Goal: Information Seeking & Learning: Learn about a topic

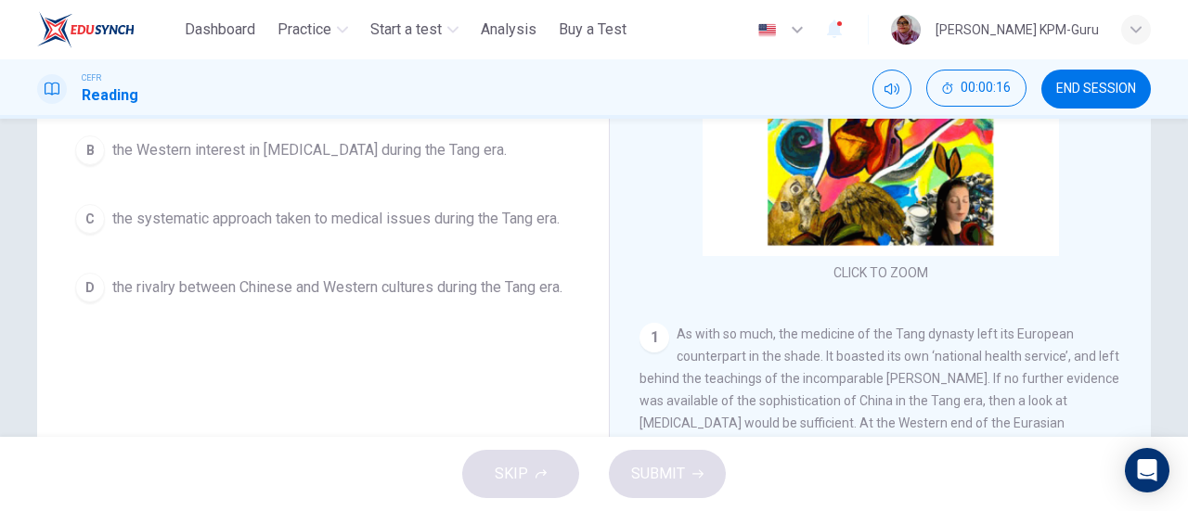
scroll to position [390, 0]
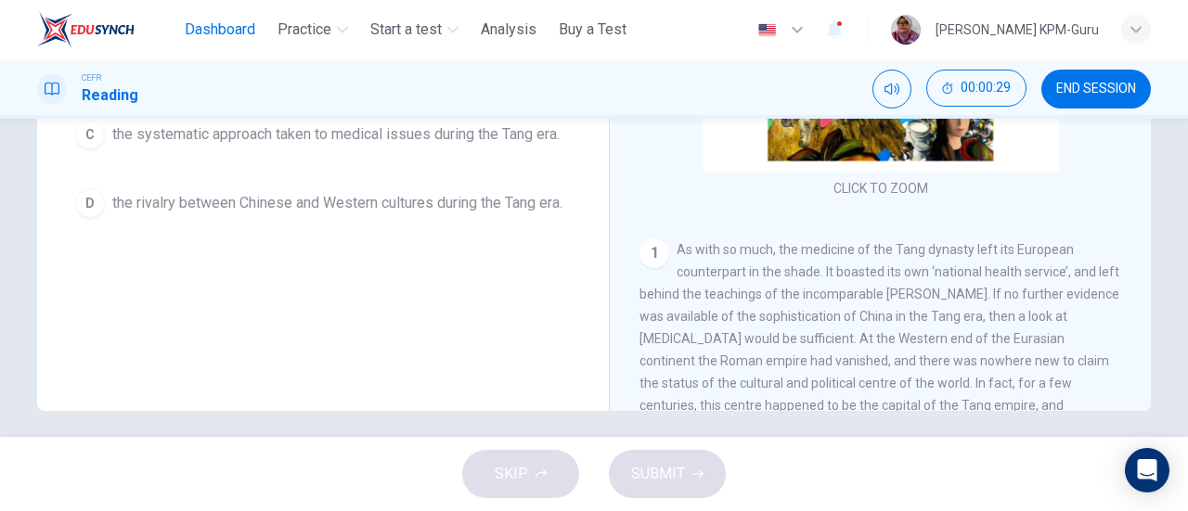
click at [206, 41] on button "Dashboard" at bounding box center [219, 29] width 85 height 33
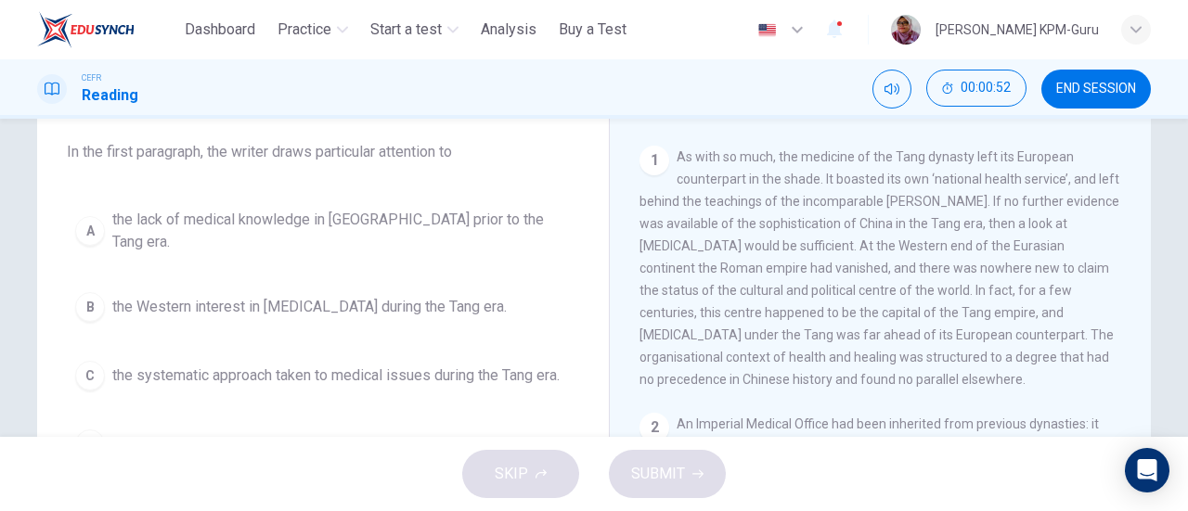
scroll to position [336, 0]
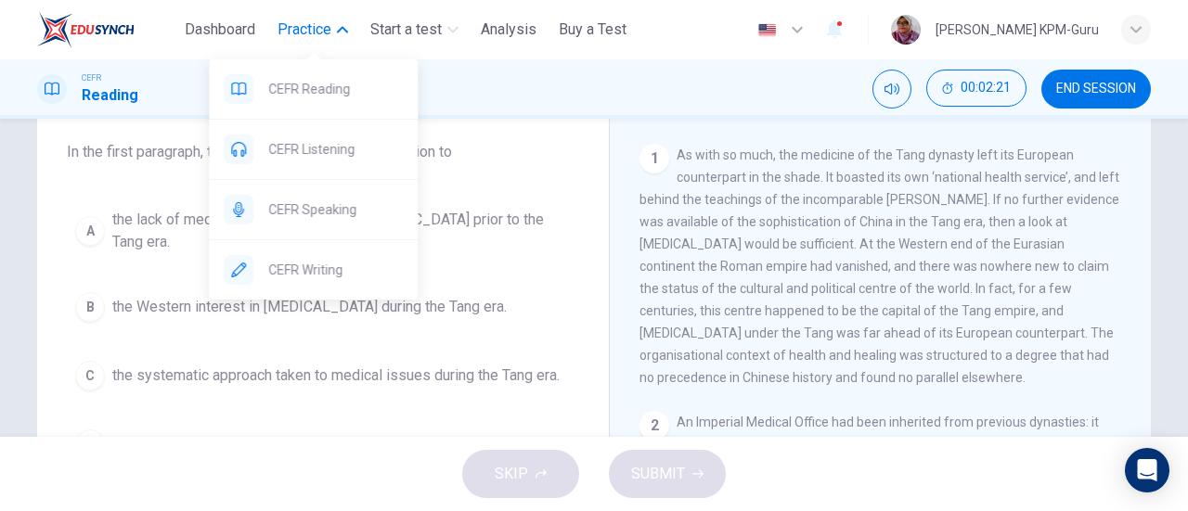
click at [330, 35] on span "Practice" at bounding box center [305, 30] width 54 height 22
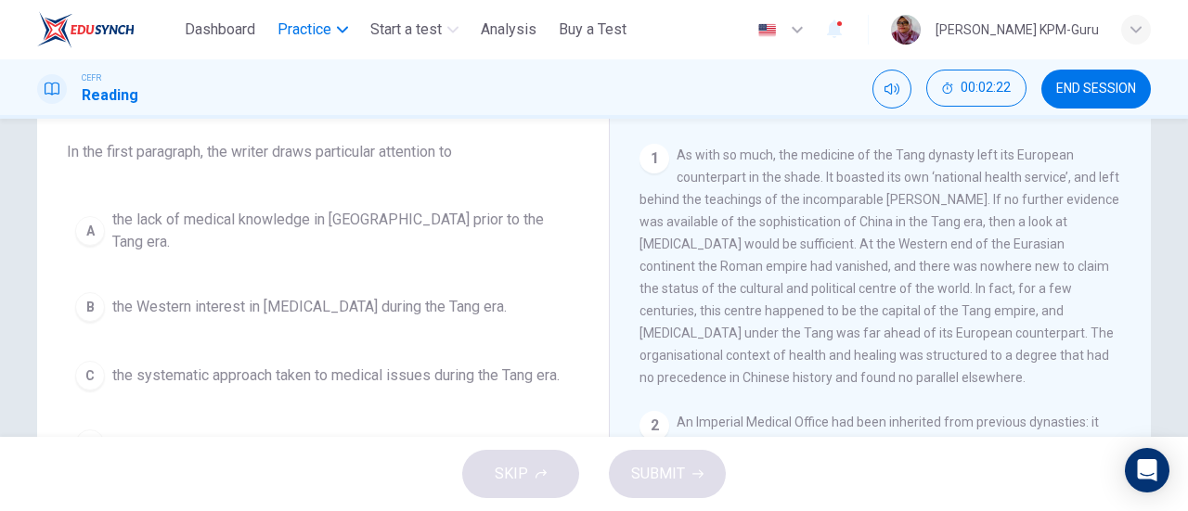
click at [330, 35] on span "Practice" at bounding box center [305, 30] width 54 height 22
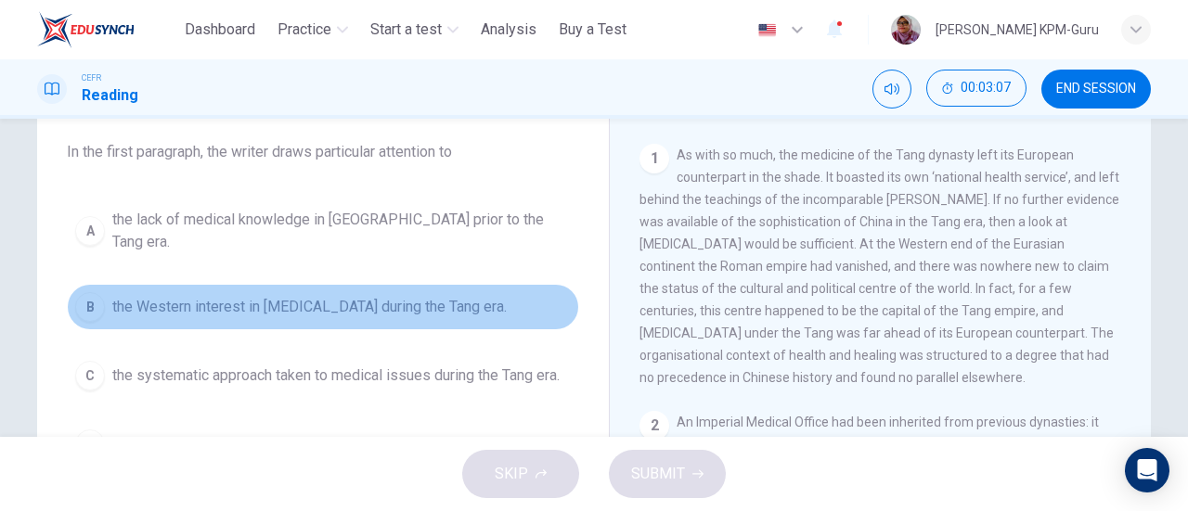
click at [332, 296] on span "the Western interest in [MEDICAL_DATA] during the Tang era." at bounding box center [309, 307] width 395 height 22
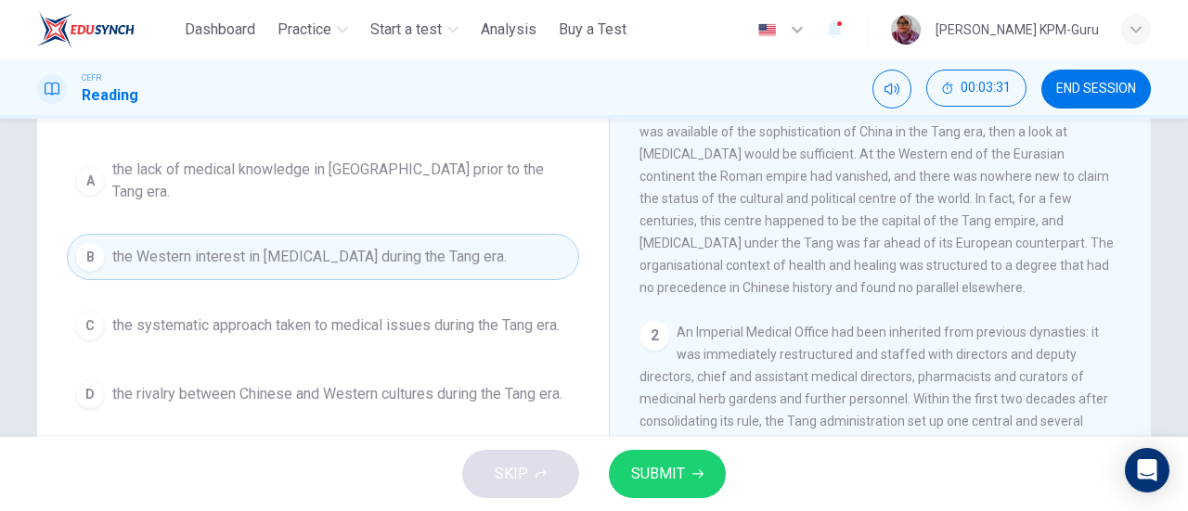
scroll to position [382, 0]
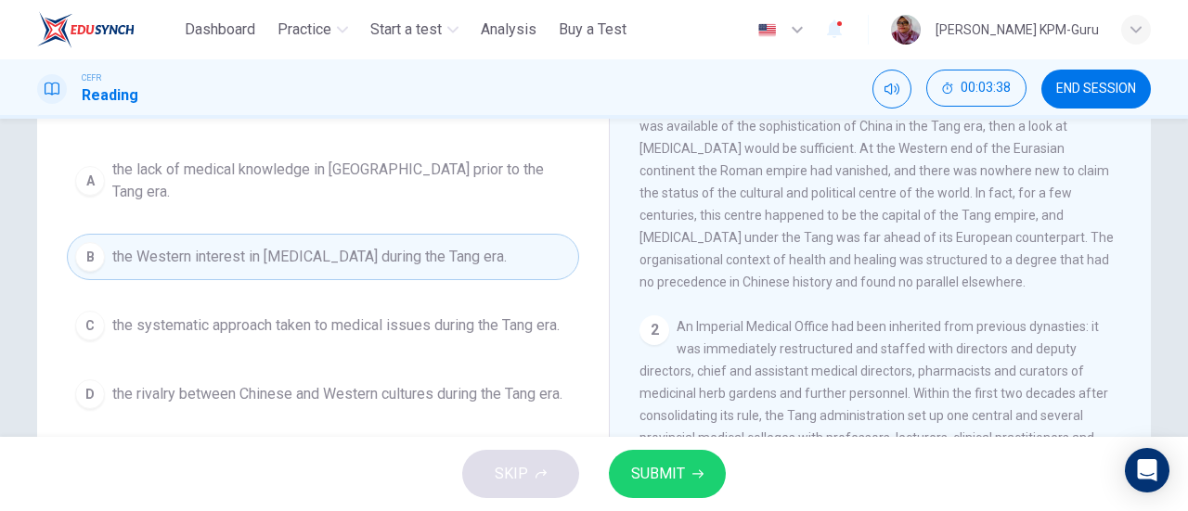
click at [520, 383] on span "the rivalry between Chinese and Western cultures during the Tang era." at bounding box center [337, 394] width 450 height 22
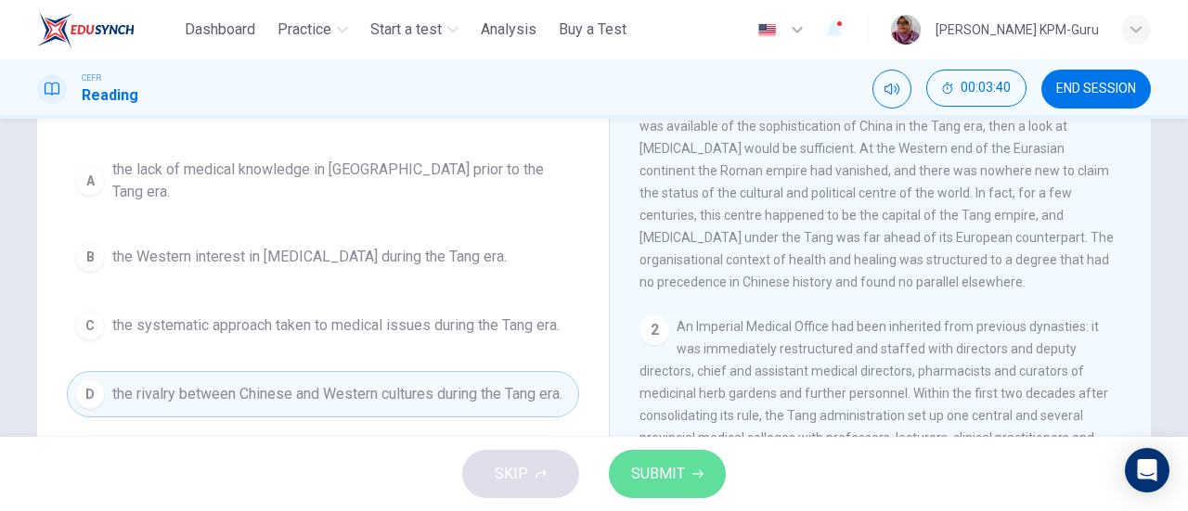
click at [663, 478] on span "SUBMIT" at bounding box center [658, 474] width 54 height 26
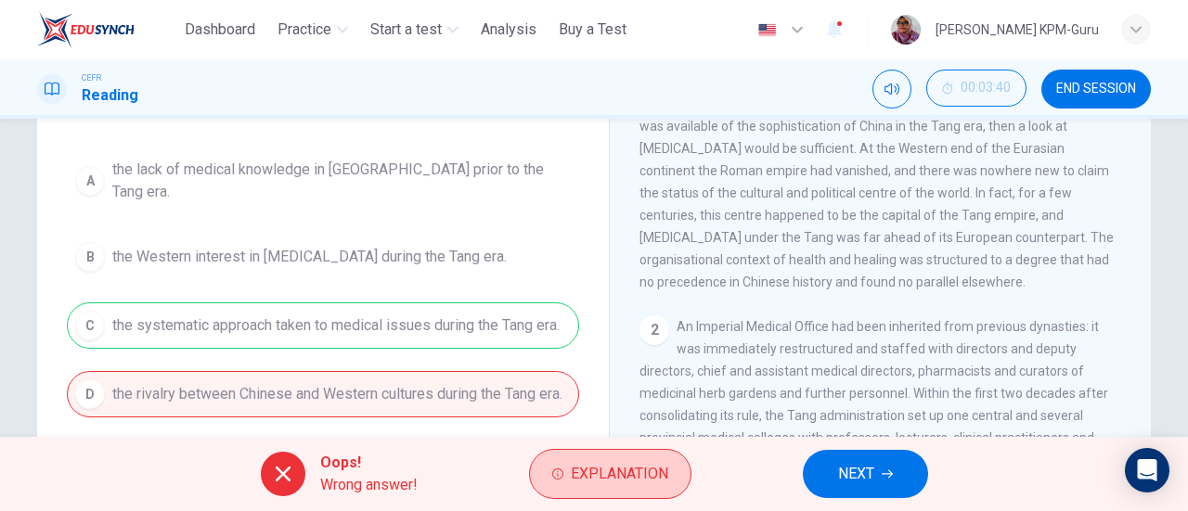
click at [648, 467] on span "Explanation" at bounding box center [619, 474] width 97 height 26
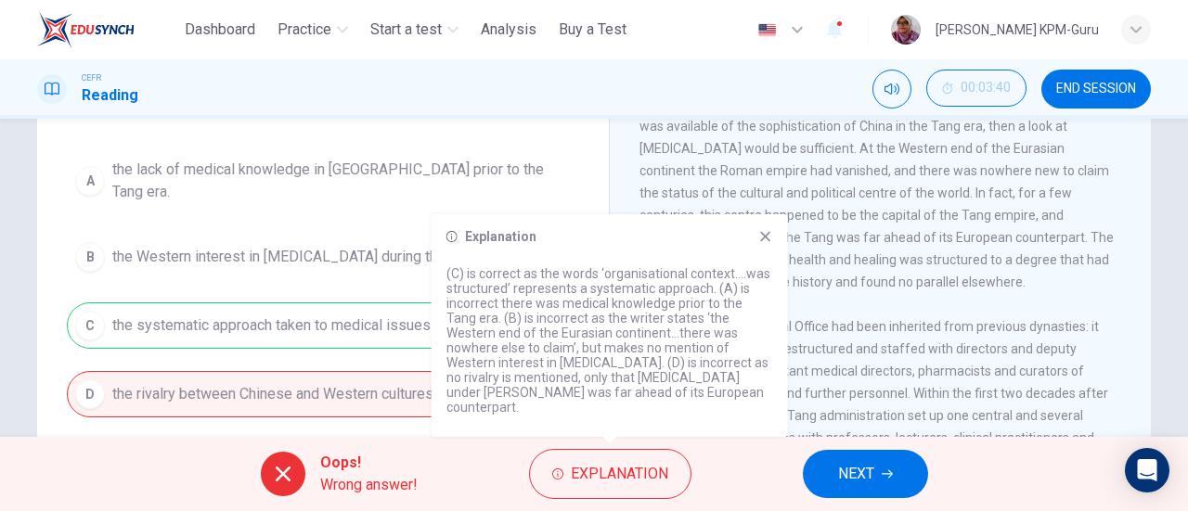
click at [761, 242] on icon at bounding box center [765, 237] width 10 height 10
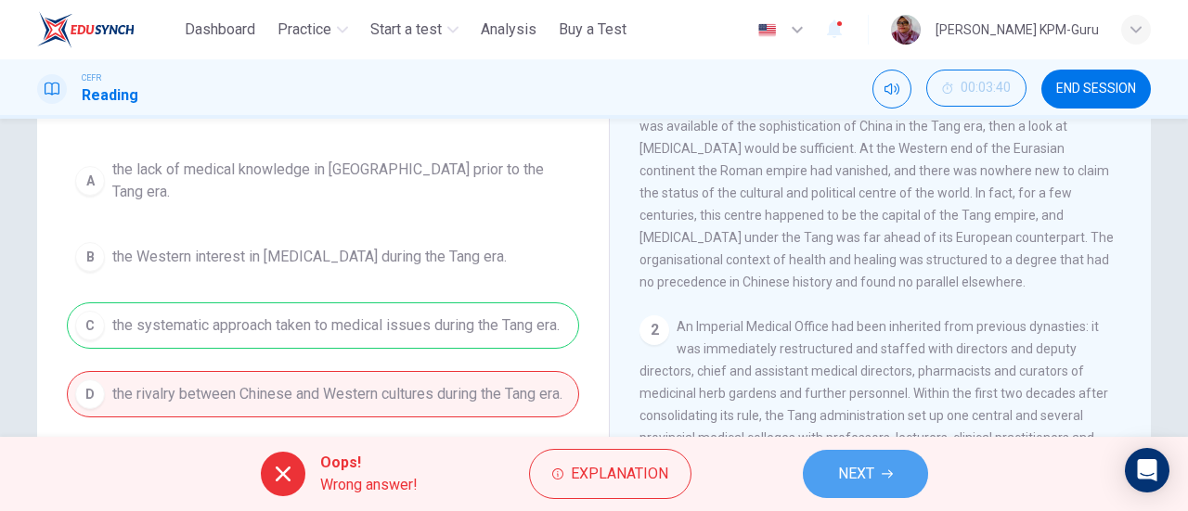
click at [845, 486] on span "NEXT" at bounding box center [856, 474] width 36 height 26
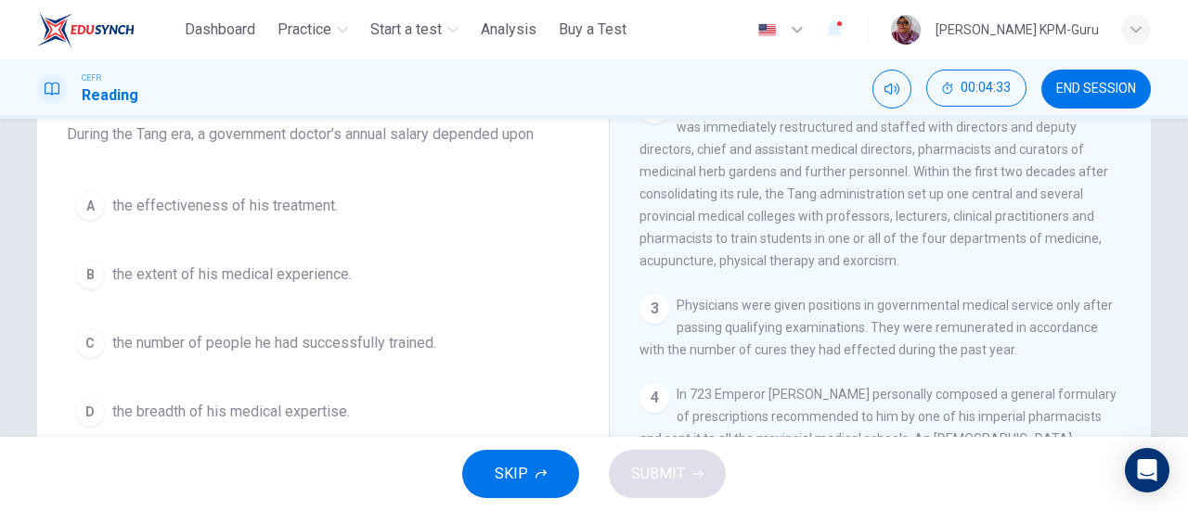
scroll to position [633, 0]
drag, startPoint x: 925, startPoint y: 346, endPoint x: 994, endPoint y: 341, distance: 69.8
click at [994, 341] on span "Physicians were given positions in governmental medical service only after pass…" at bounding box center [876, 330] width 473 height 59
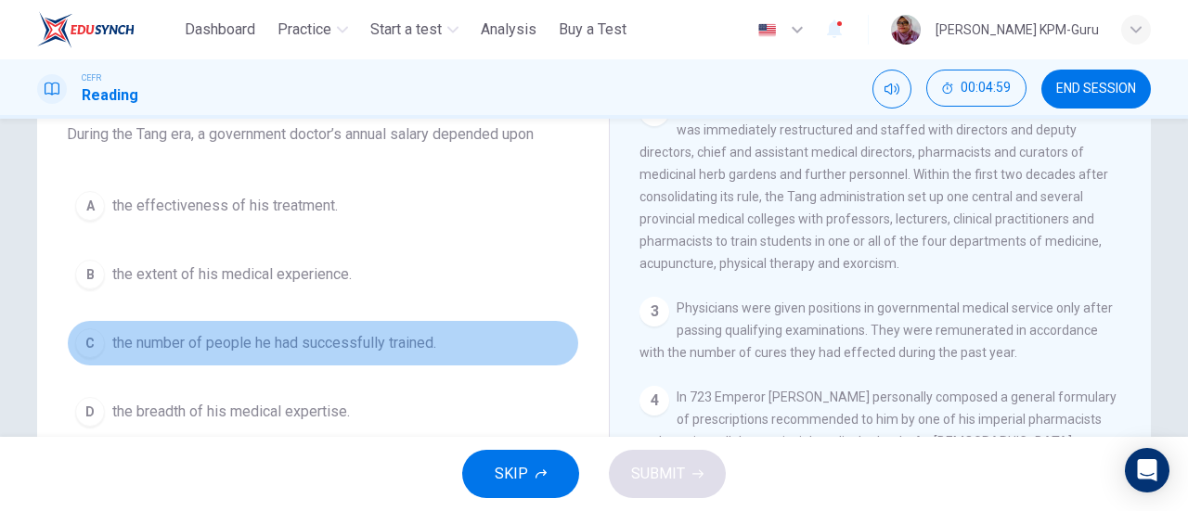
click at [215, 337] on span "the number of people he had successfully trained." at bounding box center [274, 343] width 324 height 22
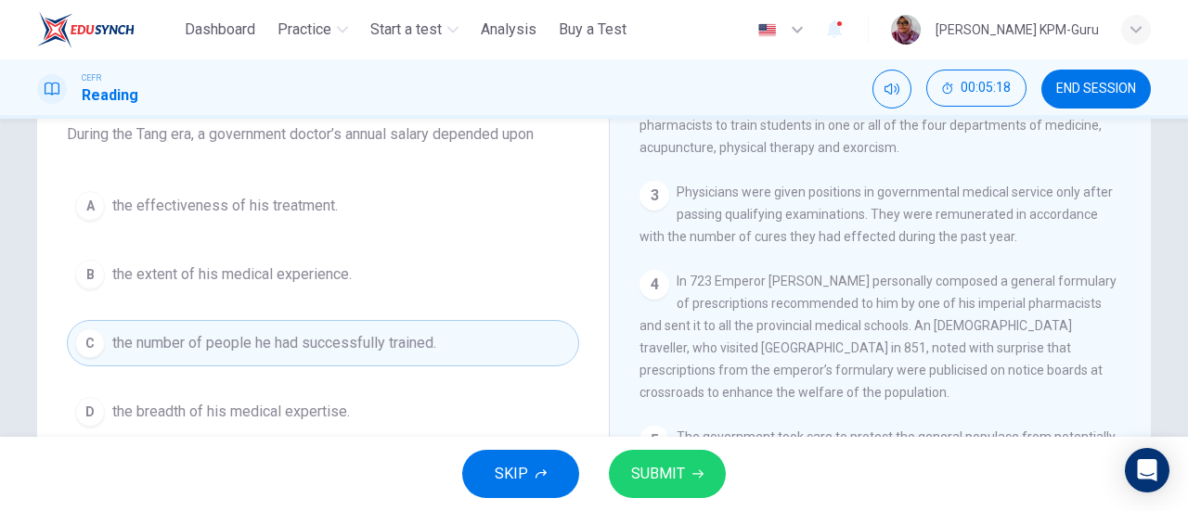
scroll to position [752, 0]
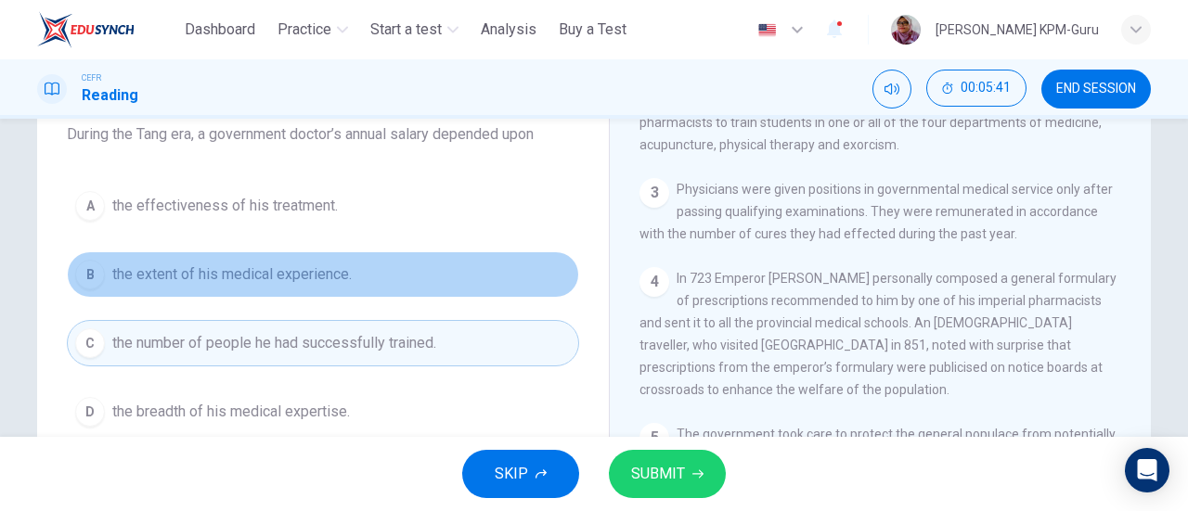
click at [271, 274] on span "the extent of his medical experience." at bounding box center [231, 275] width 239 height 22
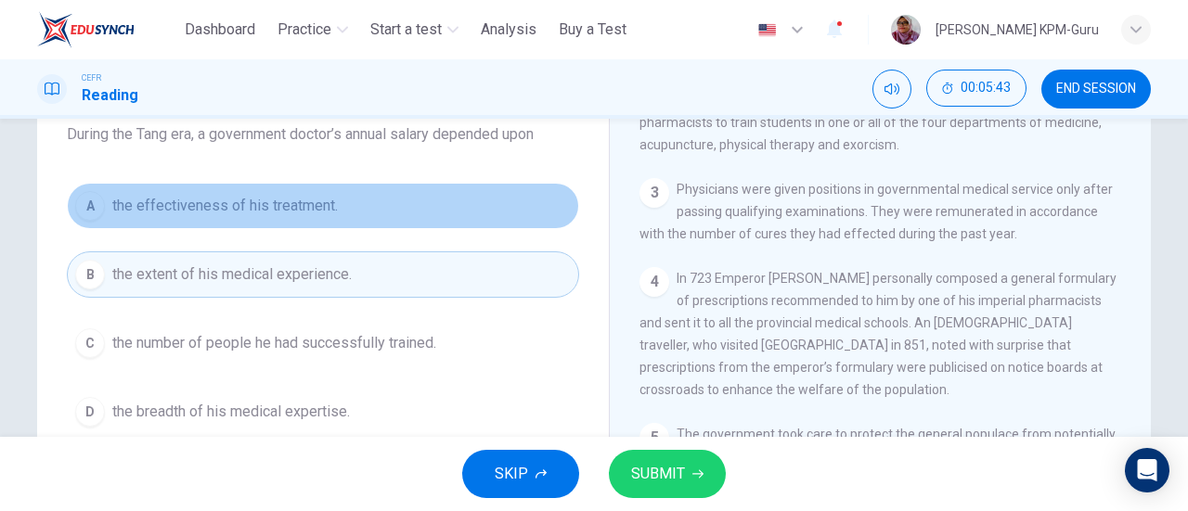
click at [265, 211] on span "the effectiveness of his treatment." at bounding box center [225, 206] width 226 height 22
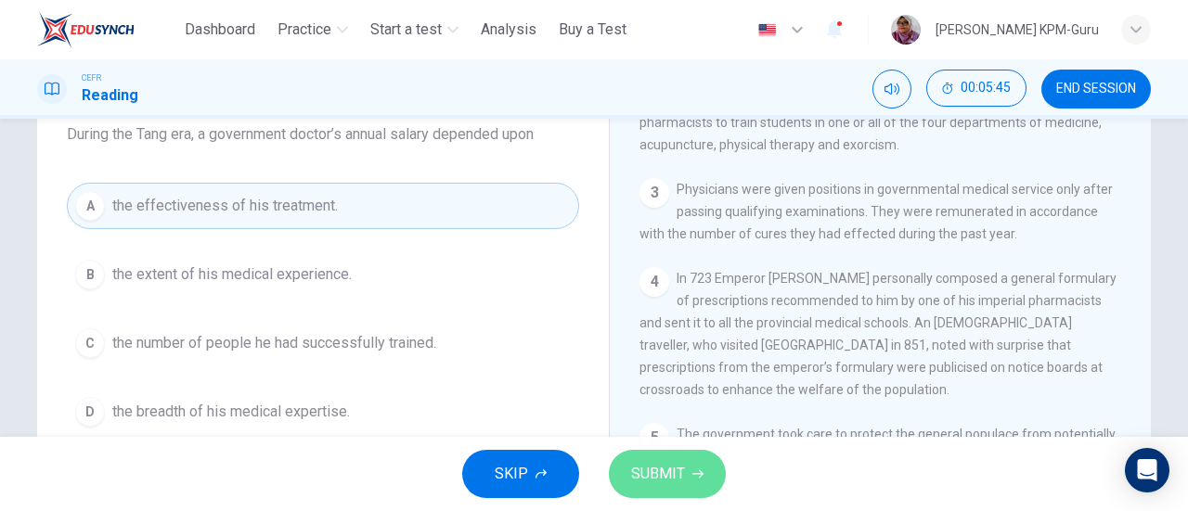
click at [678, 494] on button "SUBMIT" at bounding box center [667, 474] width 117 height 48
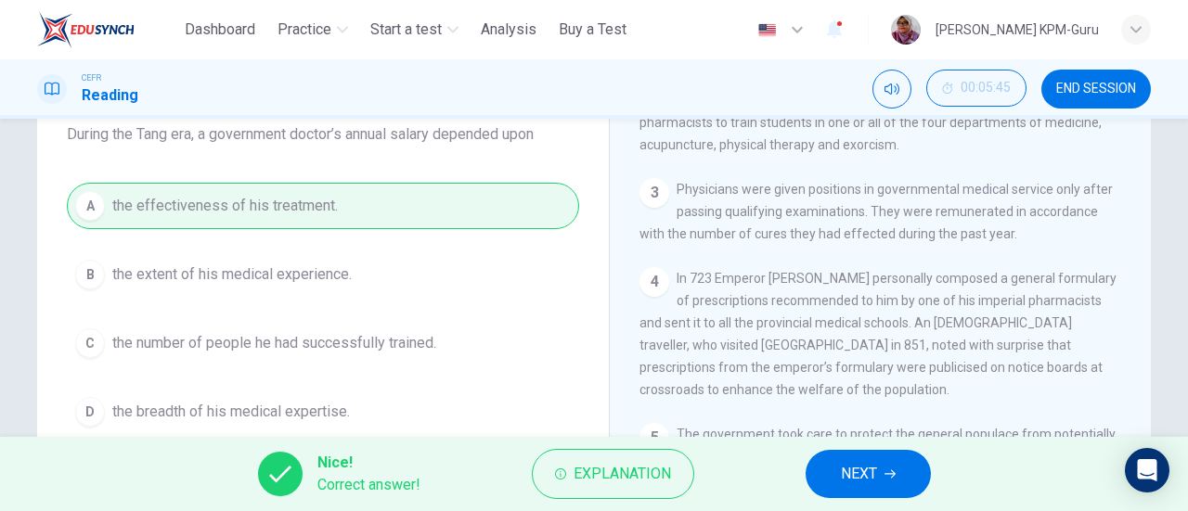
click at [863, 476] on span "NEXT" at bounding box center [859, 474] width 36 height 26
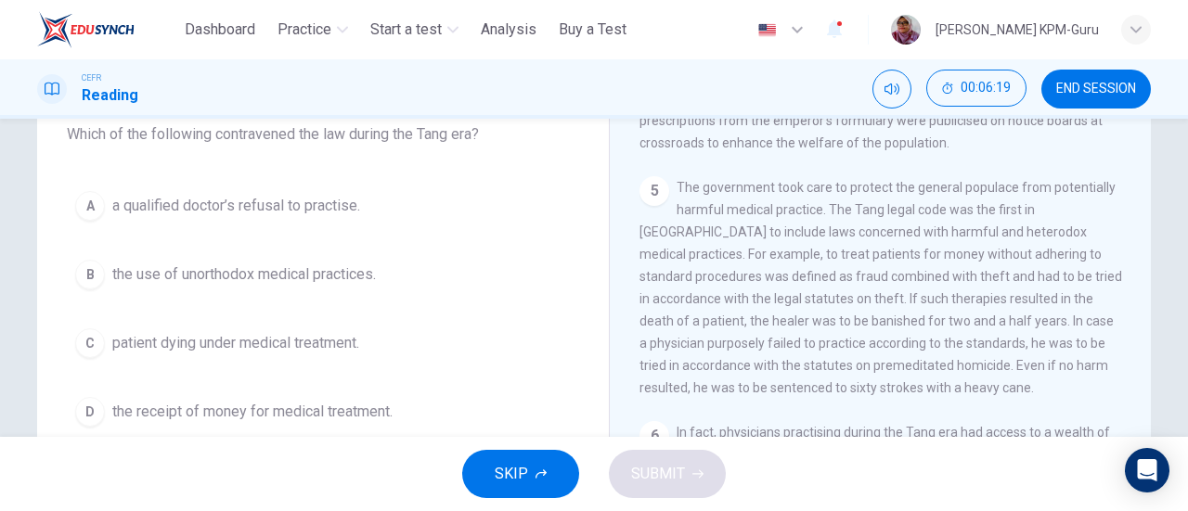
scroll to position [1003, 0]
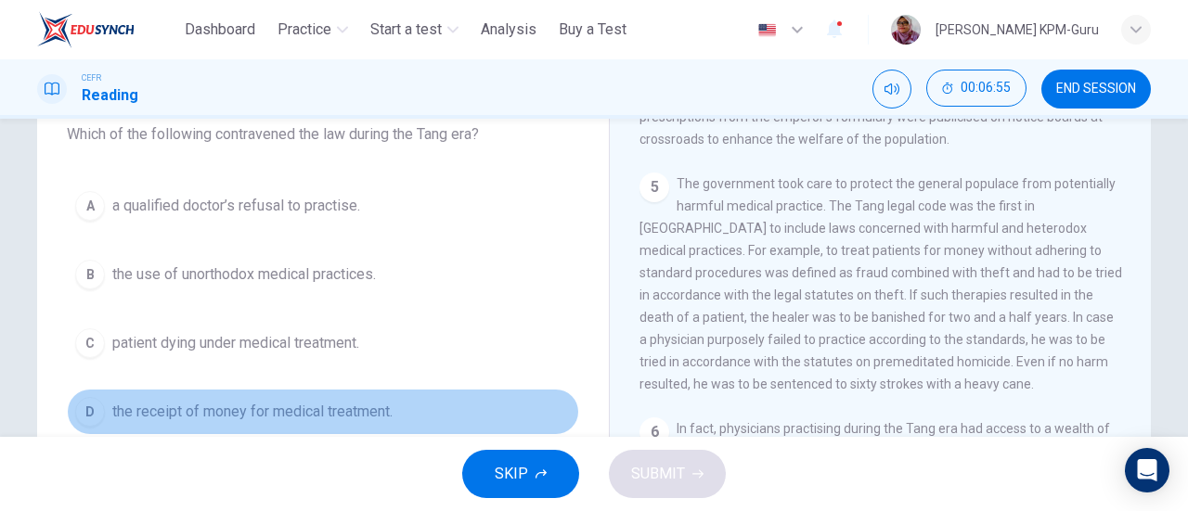
click at [340, 411] on span "the receipt of money for medical treatment." at bounding box center [252, 412] width 280 height 22
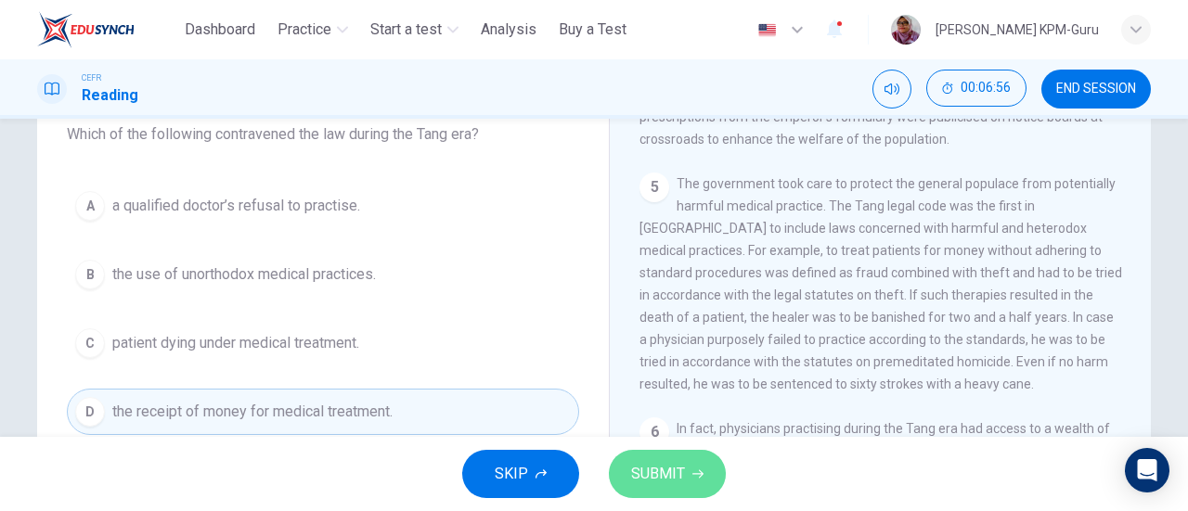
click at [660, 469] on span "SUBMIT" at bounding box center [658, 474] width 54 height 26
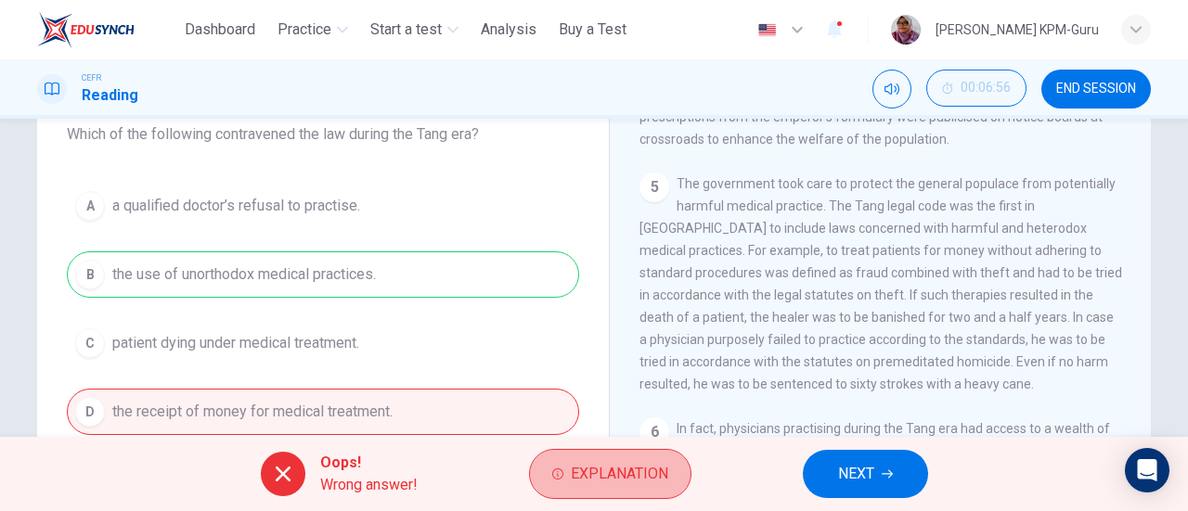
click at [660, 469] on span "Explanation" at bounding box center [619, 474] width 97 height 26
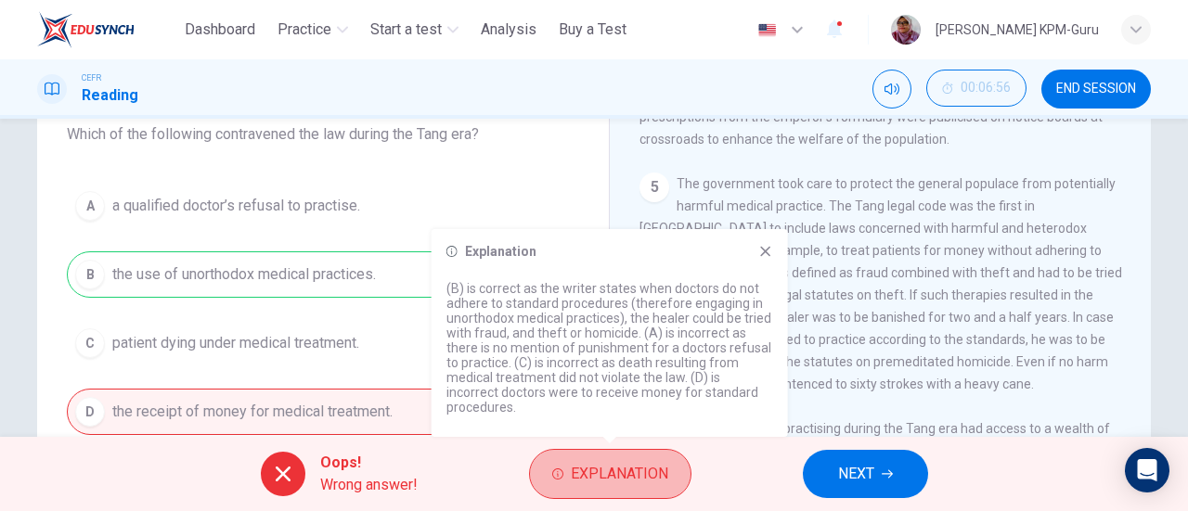
click at [660, 469] on span "Explanation" at bounding box center [619, 474] width 97 height 26
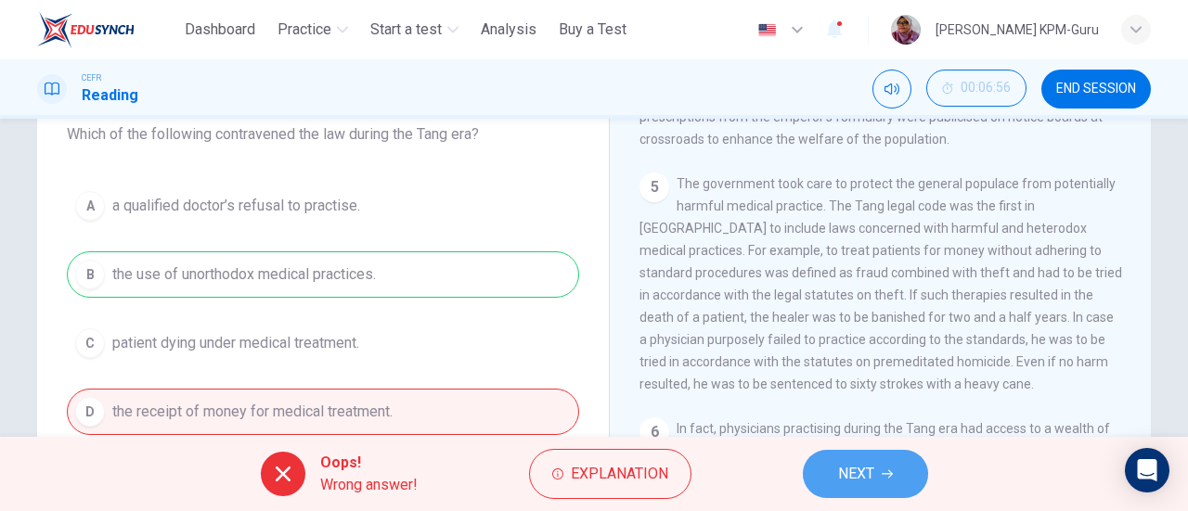
click at [863, 461] on span "NEXT" at bounding box center [856, 474] width 36 height 26
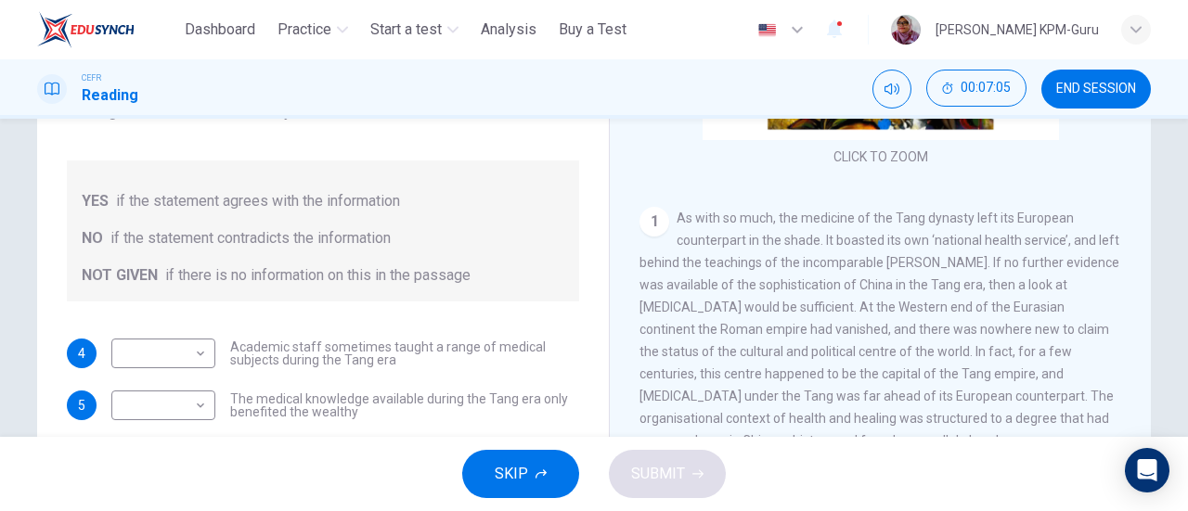
scroll to position [284, 0]
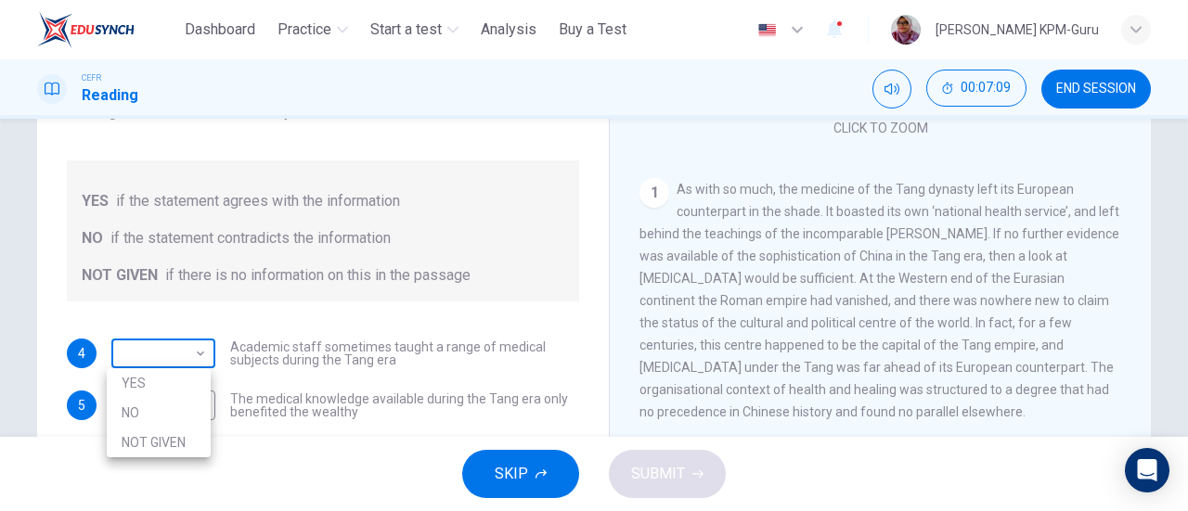
click at [166, 351] on body "This site uses cookies, as explained in our Privacy Policy . If you agree to th…" at bounding box center [594, 255] width 1188 height 511
click at [168, 405] on li "NO" at bounding box center [159, 413] width 104 height 30
click at [189, 357] on body "This site uses cookies, as explained in our Privacy Policy . If you agree to th…" at bounding box center [594, 255] width 1188 height 511
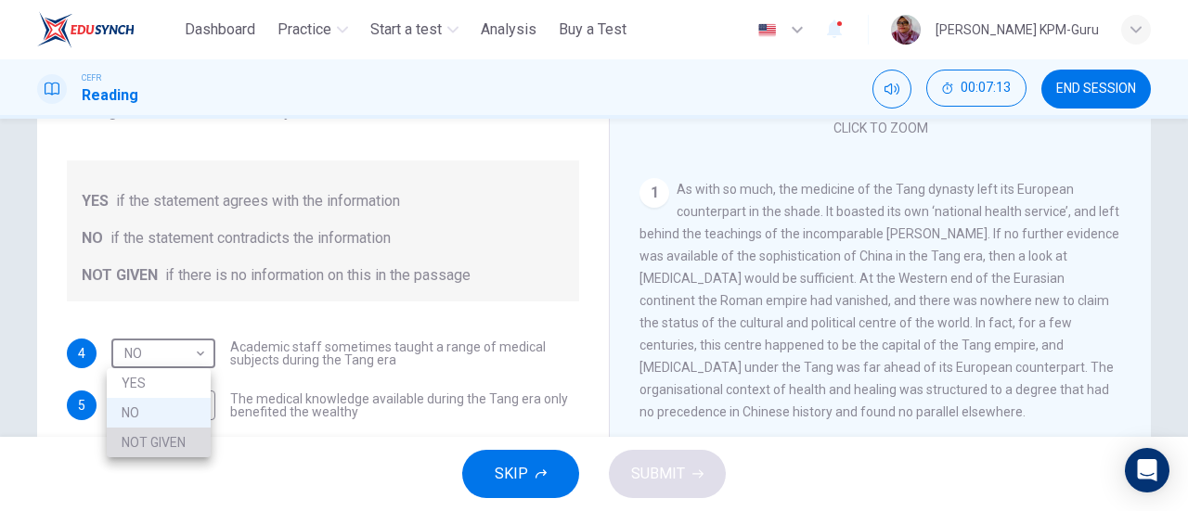
click at [176, 437] on li "NOT GIVEN" at bounding box center [159, 443] width 104 height 30
type input "*********"
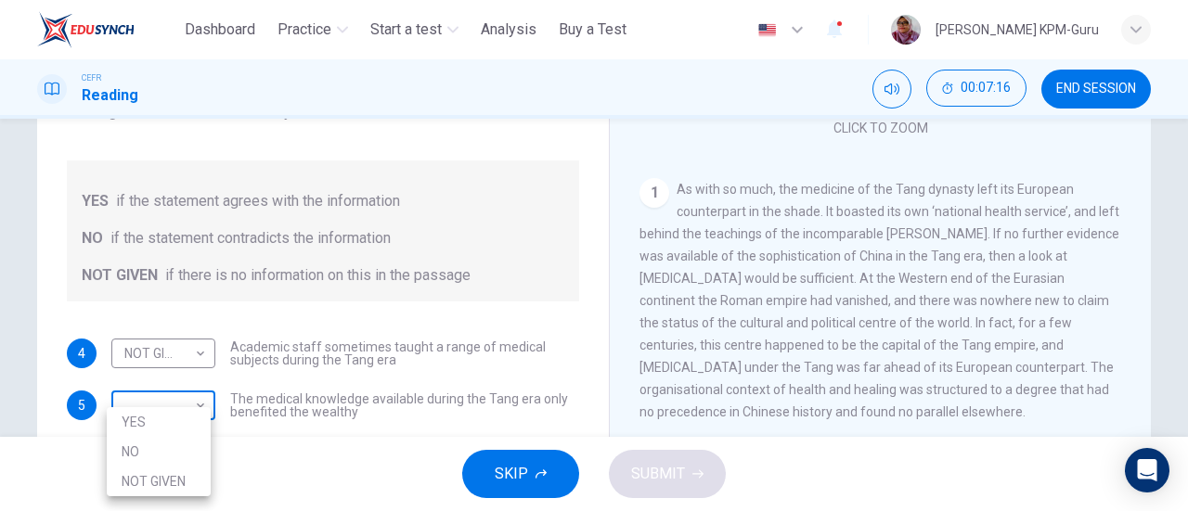
click at [183, 401] on body "This site uses cookies, as explained in our Privacy Policy . If you agree to th…" at bounding box center [594, 255] width 1188 height 511
click at [160, 424] on li "YES" at bounding box center [159, 423] width 104 height 30
type input "***"
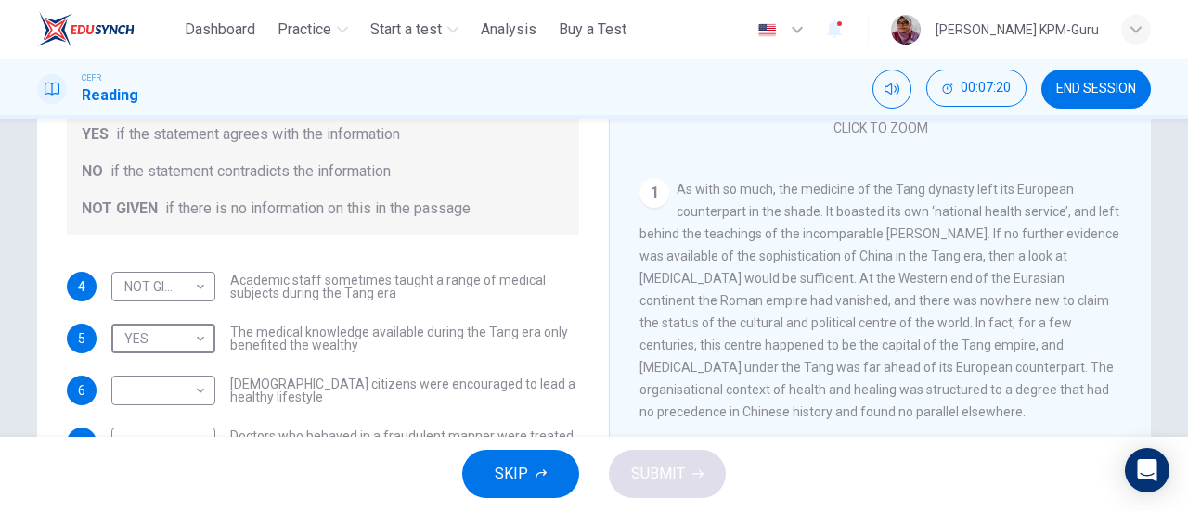
scroll to position [82, 0]
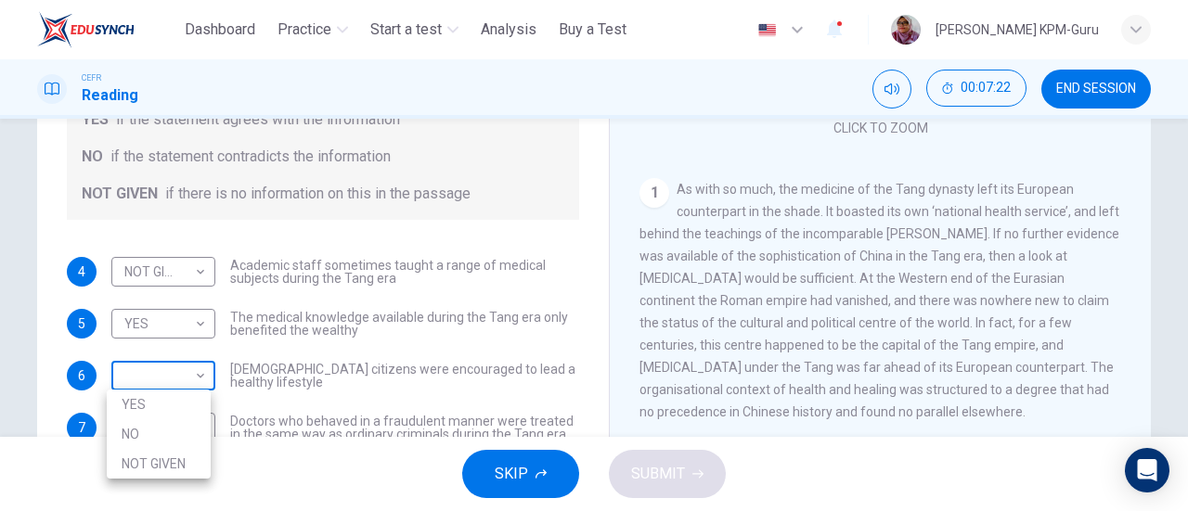
click at [192, 385] on body "This site uses cookies, as explained in our Privacy Policy . If you agree to th…" at bounding box center [594, 255] width 1188 height 511
drag, startPoint x: 1138, startPoint y: 209, endPoint x: 1143, endPoint y: 258, distance: 49.4
click at [1143, 258] on div at bounding box center [594, 255] width 1188 height 511
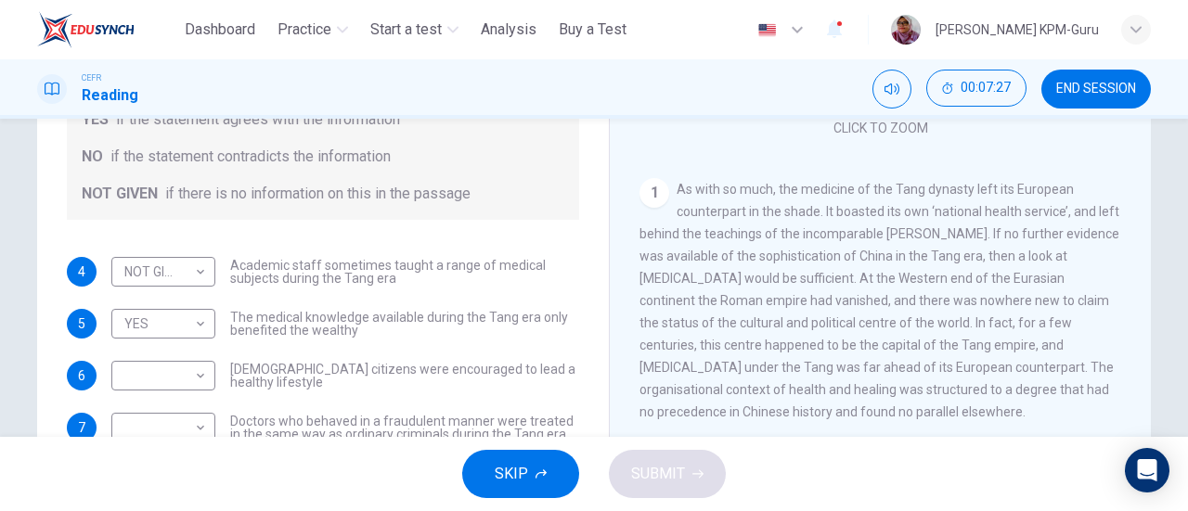
click at [1143, 258] on div "The Art of Healing CLICK TO ZOOM Click to Zoom 1 As with so much, the medicine …" at bounding box center [880, 327] width 542 height 675
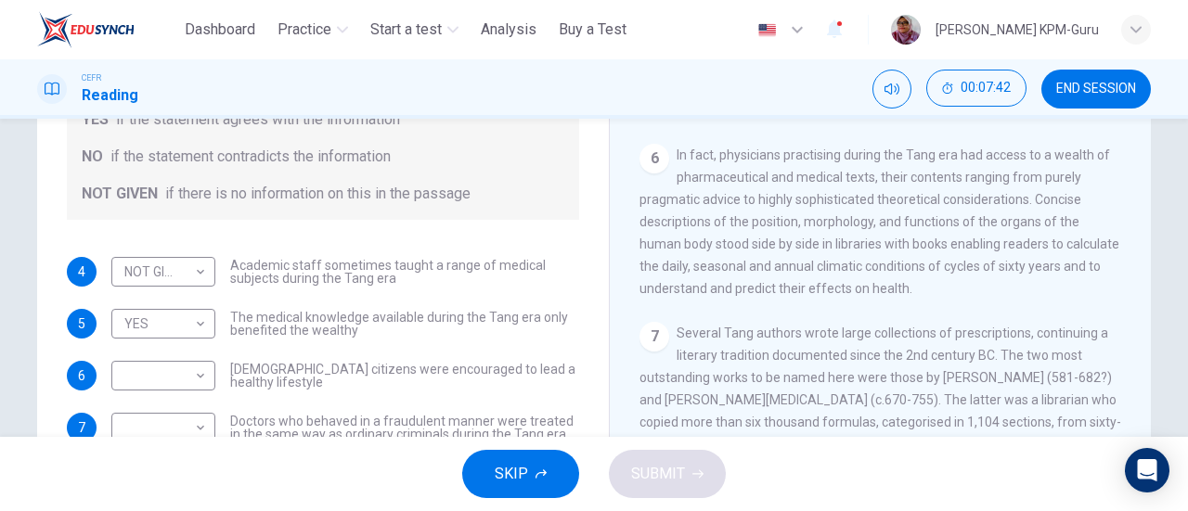
scroll to position [1282, 0]
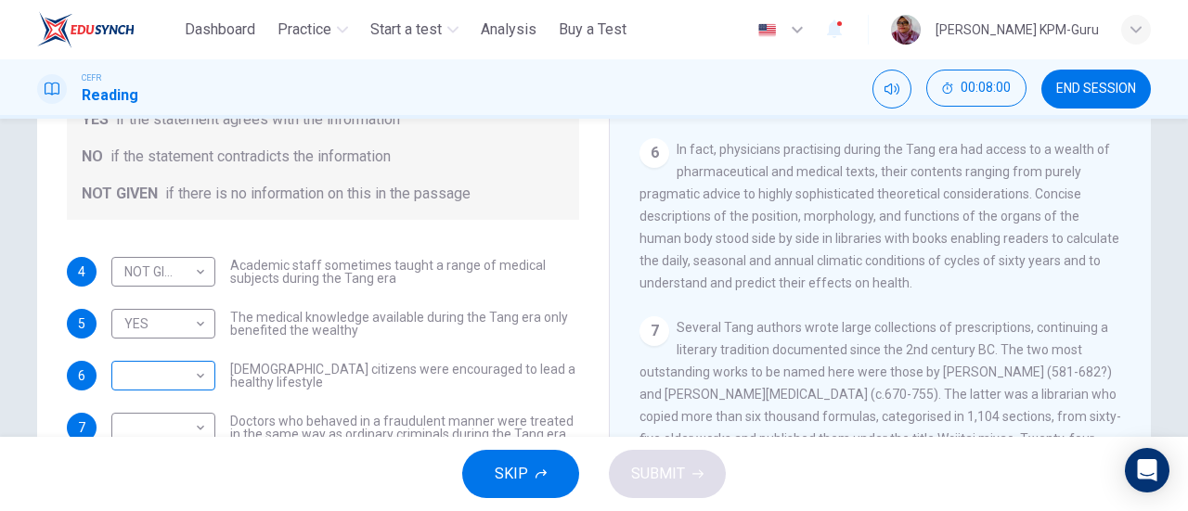
click at [171, 377] on body "This site uses cookies, as explained in our Privacy Policy . If you agree to th…" at bounding box center [594, 255] width 1188 height 511
drag, startPoint x: 1184, startPoint y: 237, endPoint x: 1184, endPoint y: 298, distance: 61.3
click at [1184, 298] on div at bounding box center [594, 255] width 1188 height 511
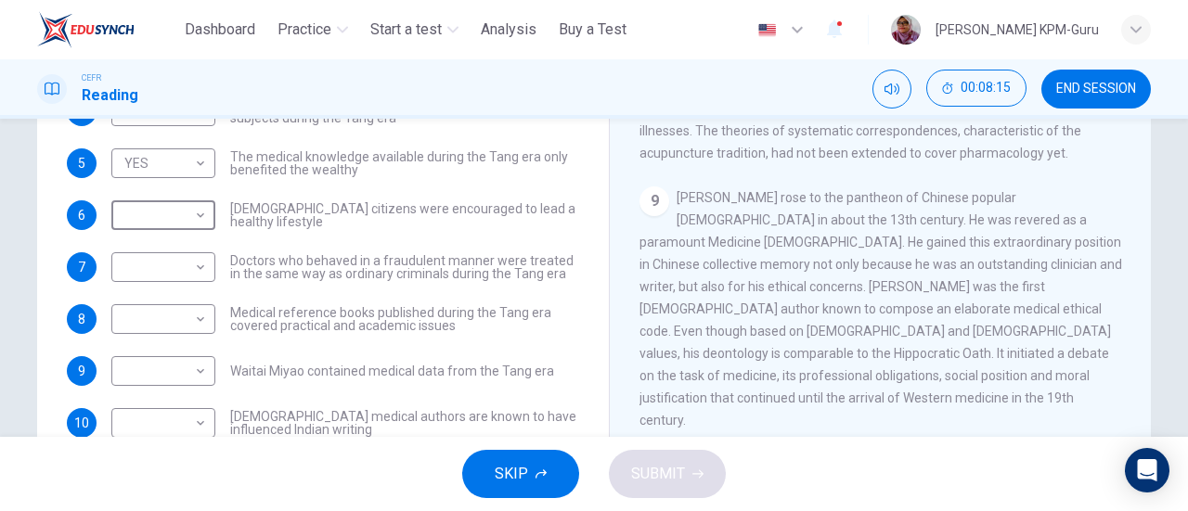
scroll to position [1740, 0]
click at [169, 217] on body "This site uses cookies, as explained in our Privacy Policy . If you agree to th…" at bounding box center [594, 255] width 1188 height 511
click at [165, 295] on li "NOT GIVEN" at bounding box center [159, 304] width 104 height 30
type input "*********"
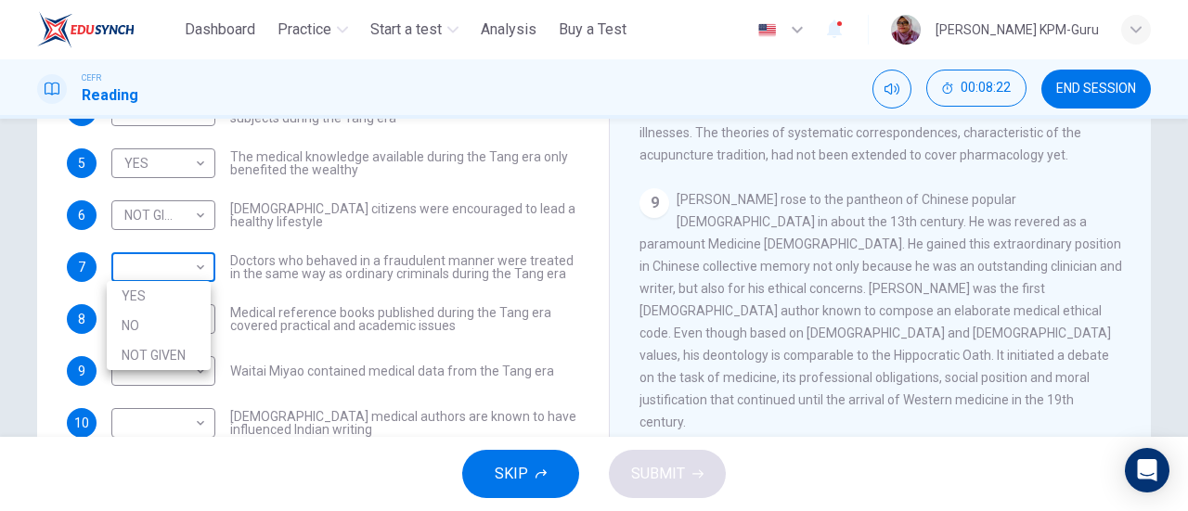
click at [173, 264] on body "This site uses cookies, as explained in our Privacy Policy . If you agree to th…" at bounding box center [594, 255] width 1188 height 511
click at [165, 317] on li "NO" at bounding box center [159, 326] width 104 height 30
type input "**"
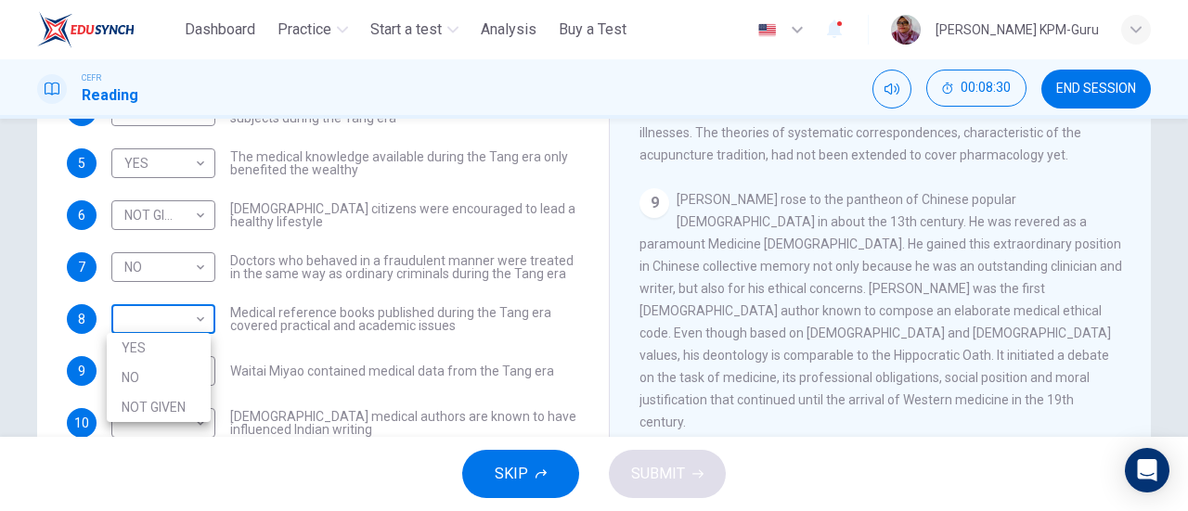
click at [176, 317] on body "This site uses cookies, as explained in our Privacy Policy . If you agree to th…" at bounding box center [594, 255] width 1188 height 511
click at [173, 347] on li "YES" at bounding box center [159, 348] width 104 height 30
type input "***"
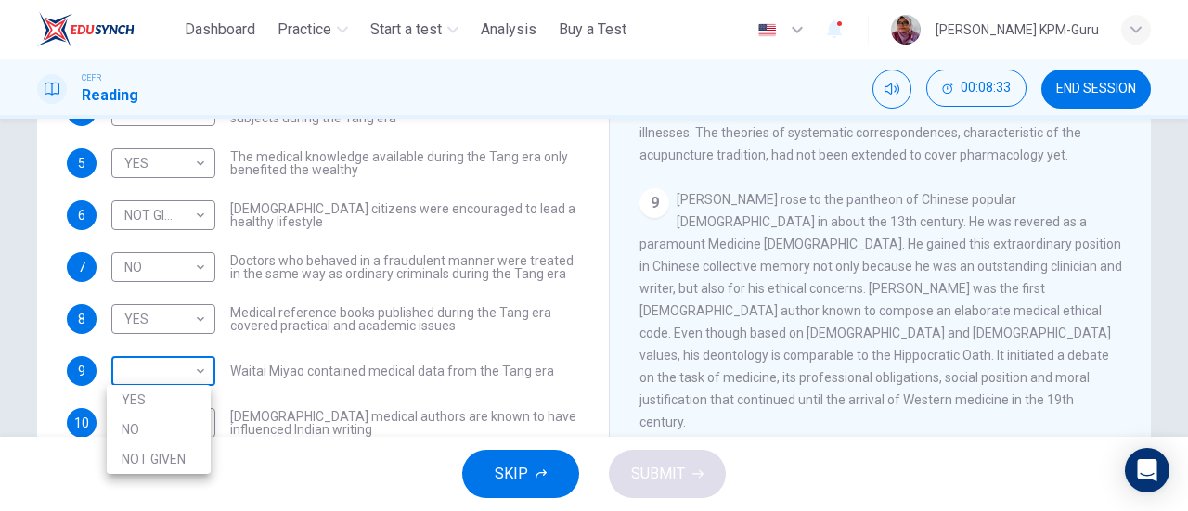
click at [170, 373] on body "This site uses cookies, as explained in our Privacy Policy . If you agree to th…" at bounding box center [594, 255] width 1188 height 511
click at [164, 408] on li "YES" at bounding box center [159, 400] width 104 height 30
type input "***"
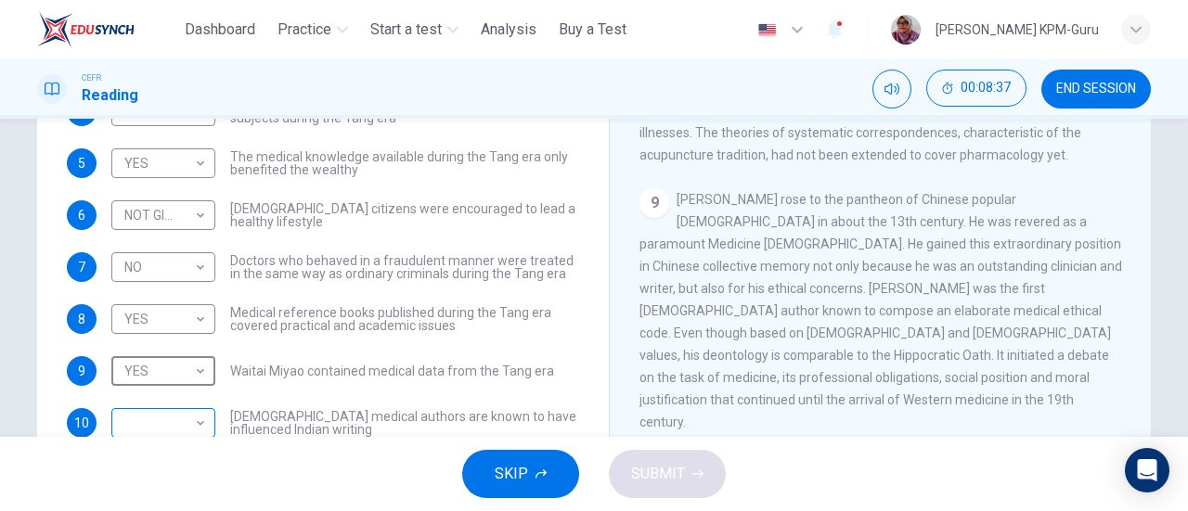
scroll to position [338, 0]
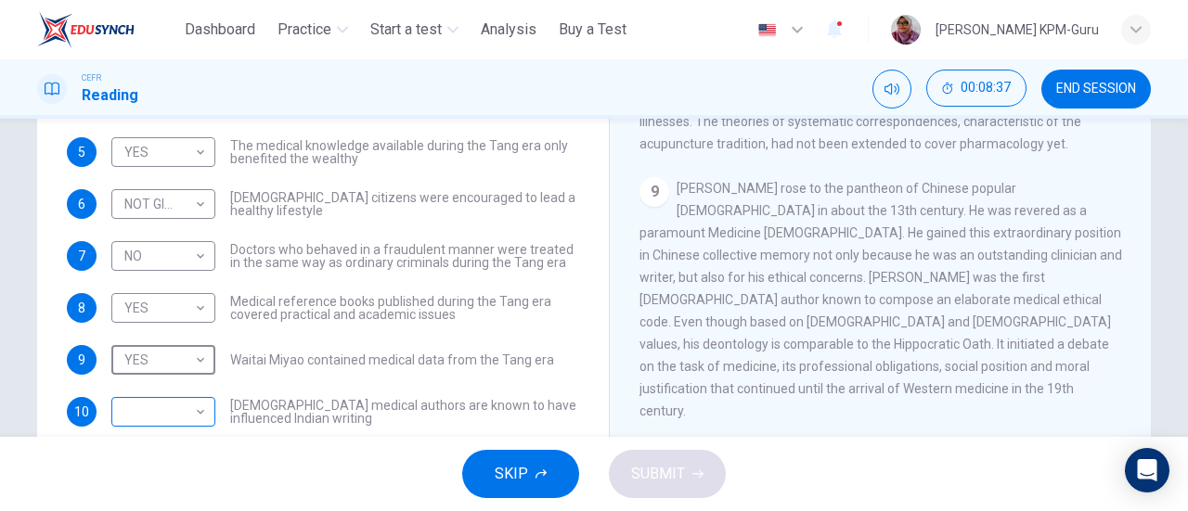
click at [158, 422] on body "This site uses cookies, as explained in our Privacy Policy . If you agree to th…" at bounding box center [594, 255] width 1188 height 511
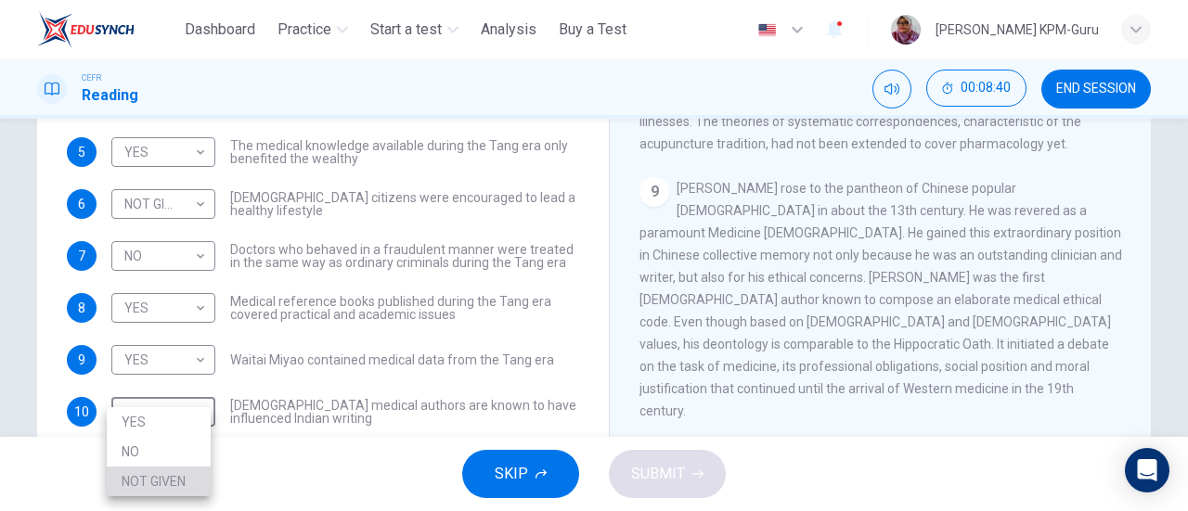
click at [154, 472] on li "NOT GIVEN" at bounding box center [159, 482] width 104 height 30
type input "*********"
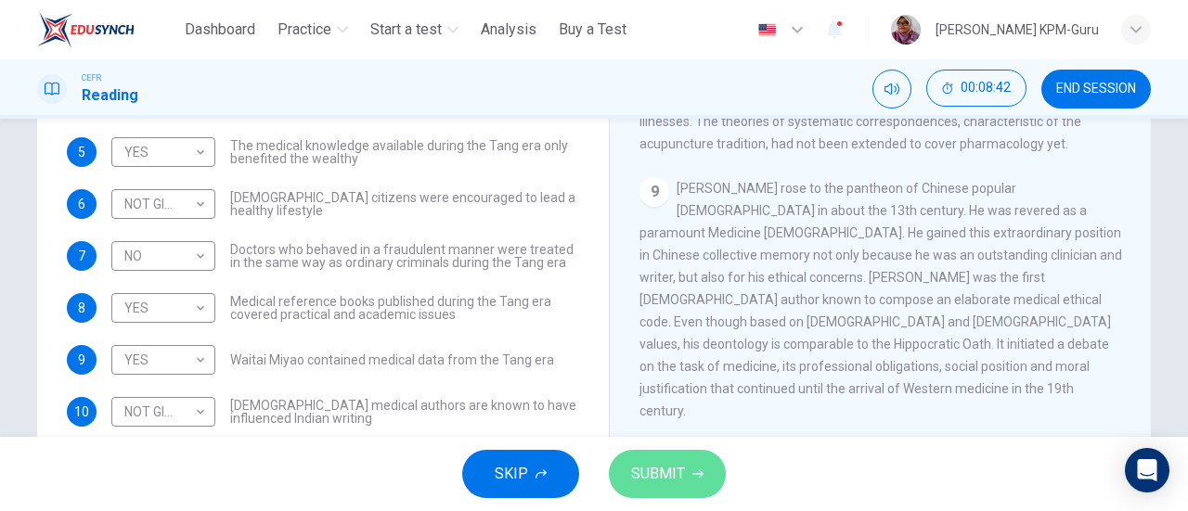
click at [624, 461] on button "SUBMIT" at bounding box center [667, 474] width 117 height 48
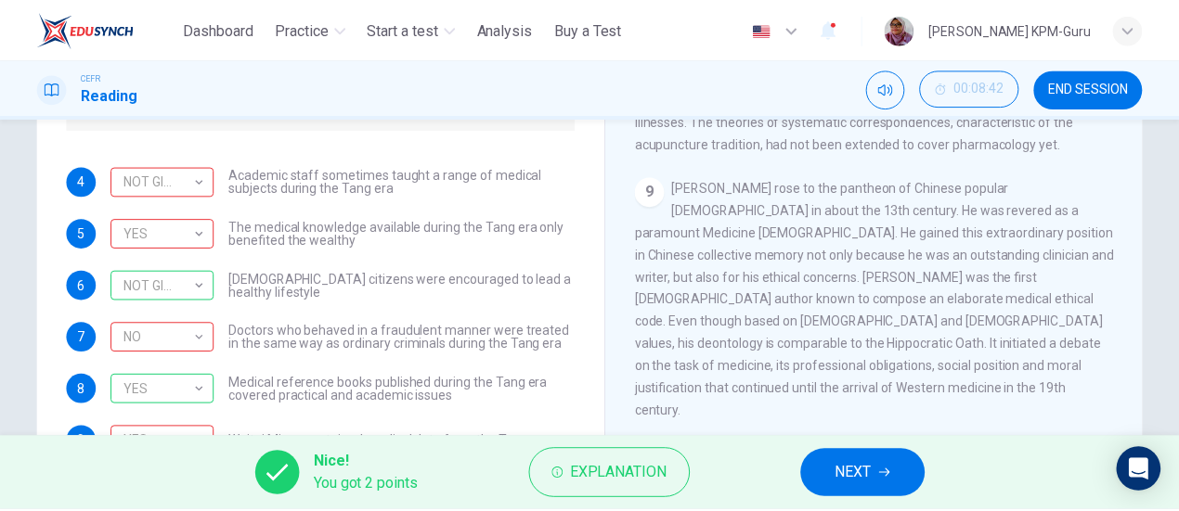
scroll to position [82, 0]
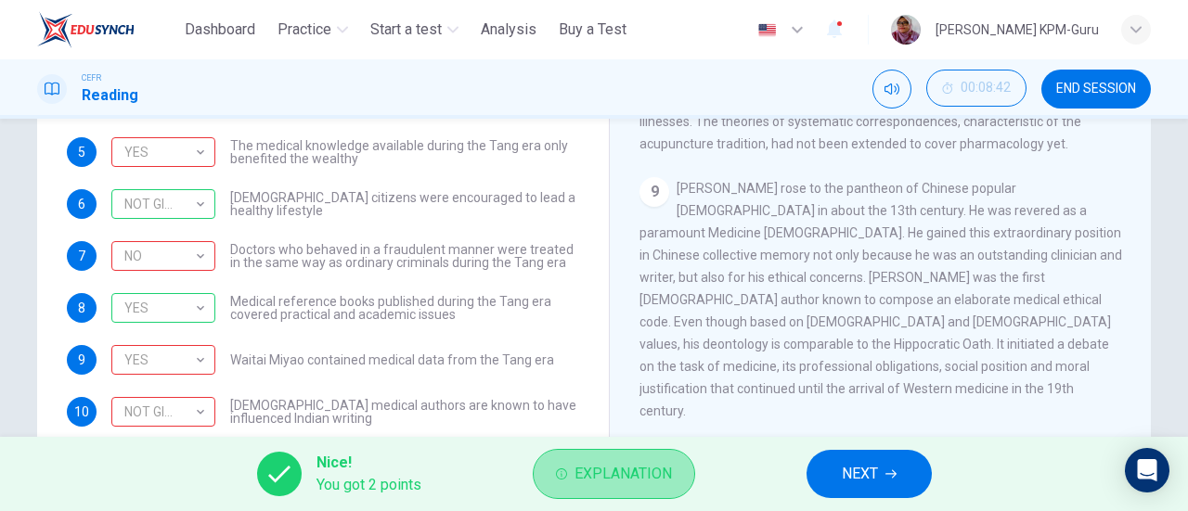
click at [584, 471] on span "Explanation" at bounding box center [623, 474] width 97 height 26
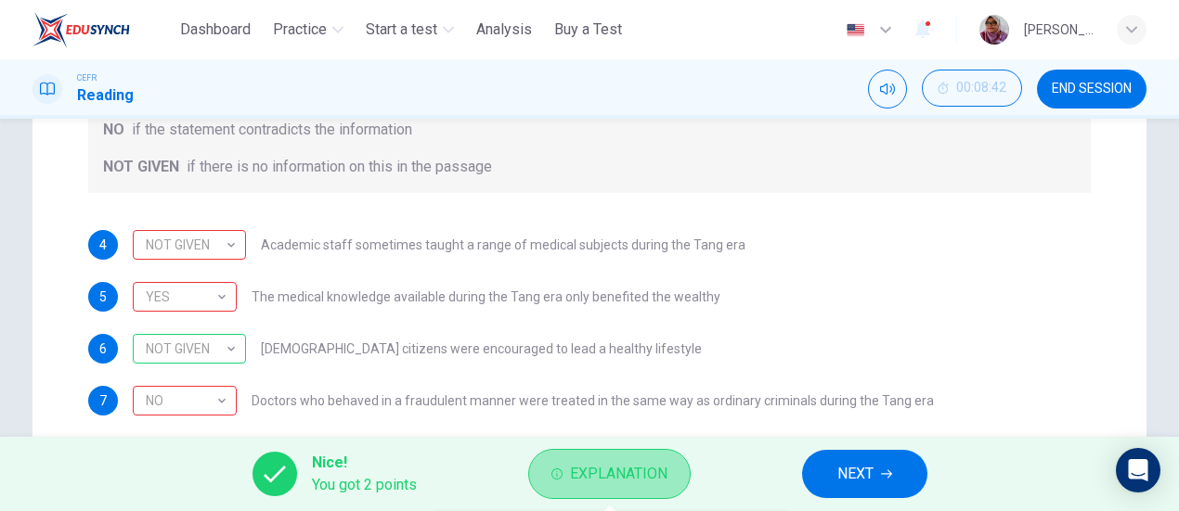
click at [584, 471] on span "Explanation" at bounding box center [618, 474] width 97 height 26
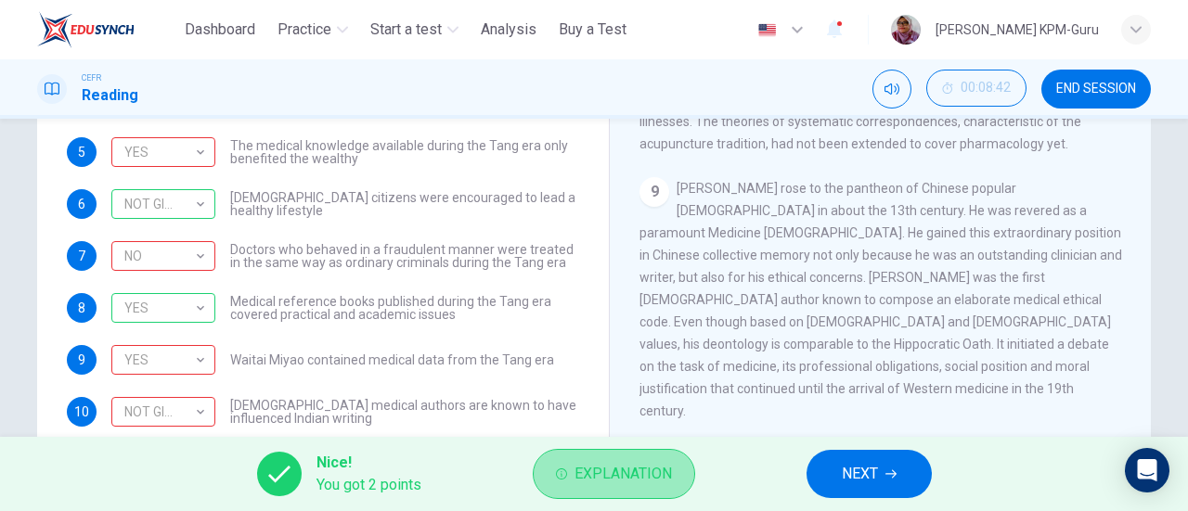
click at [584, 471] on span "Explanation" at bounding box center [623, 474] width 97 height 26
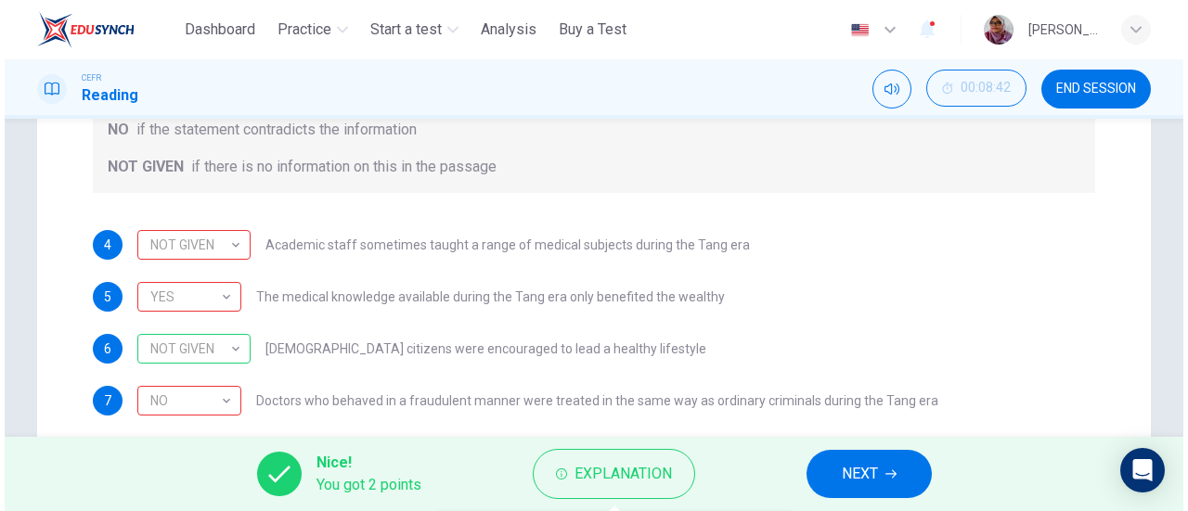
scroll to position [1405, 0]
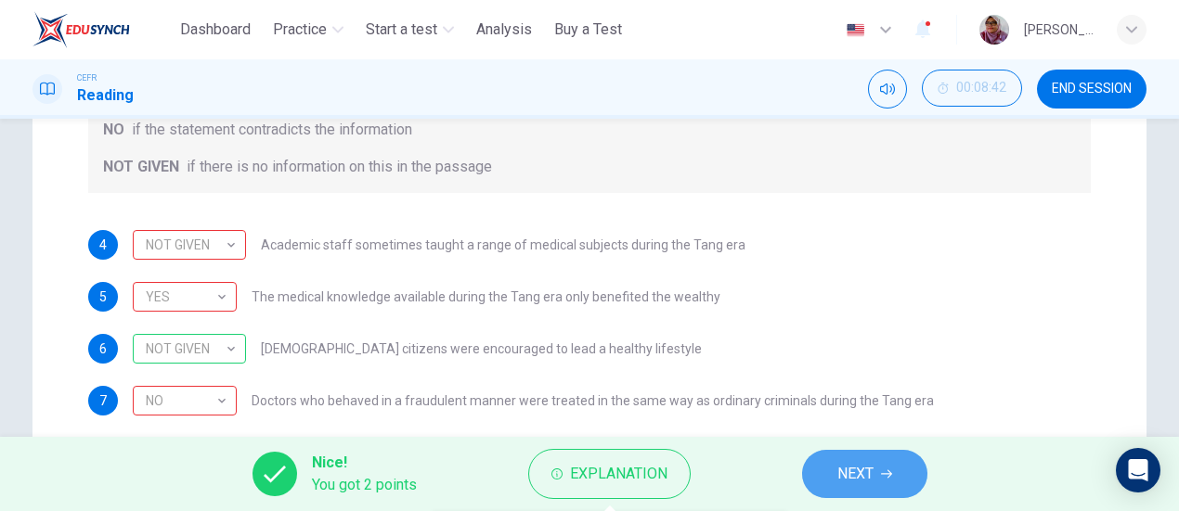
click at [884, 475] on icon "button" at bounding box center [886, 474] width 11 height 11
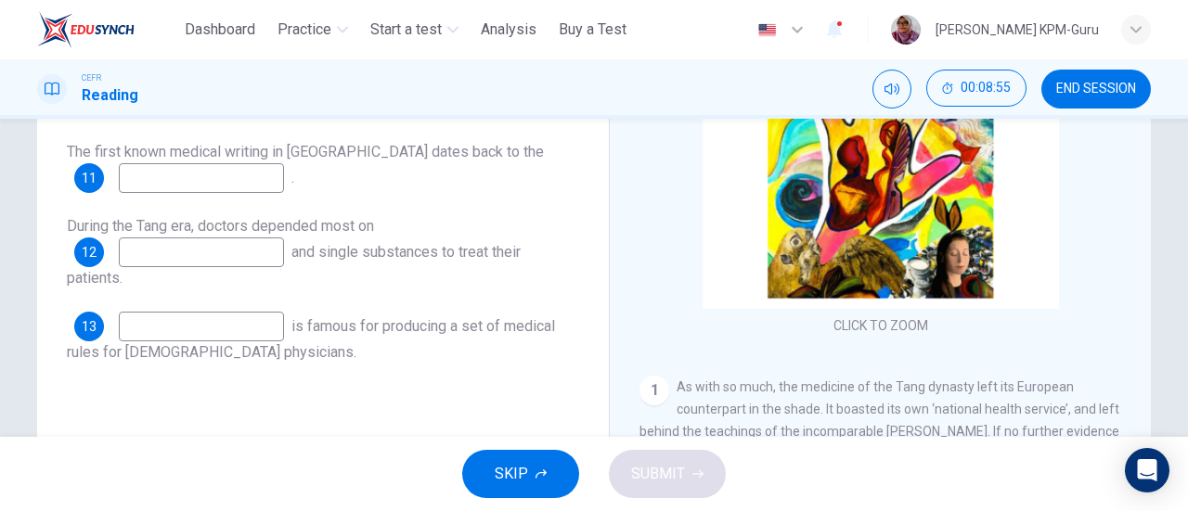
scroll to position [247, 0]
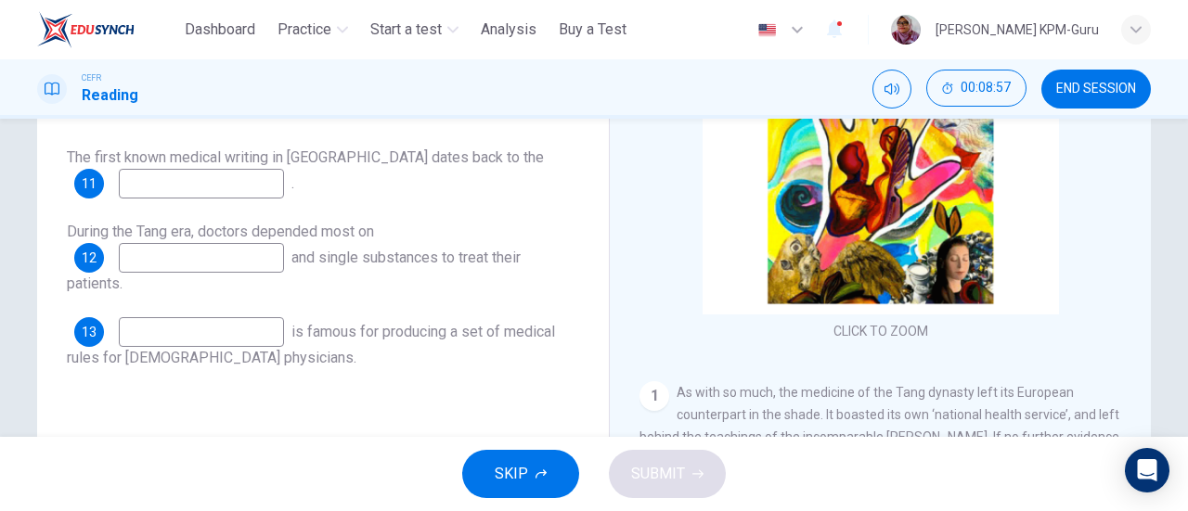
click at [265, 188] on input at bounding box center [201, 184] width 165 height 30
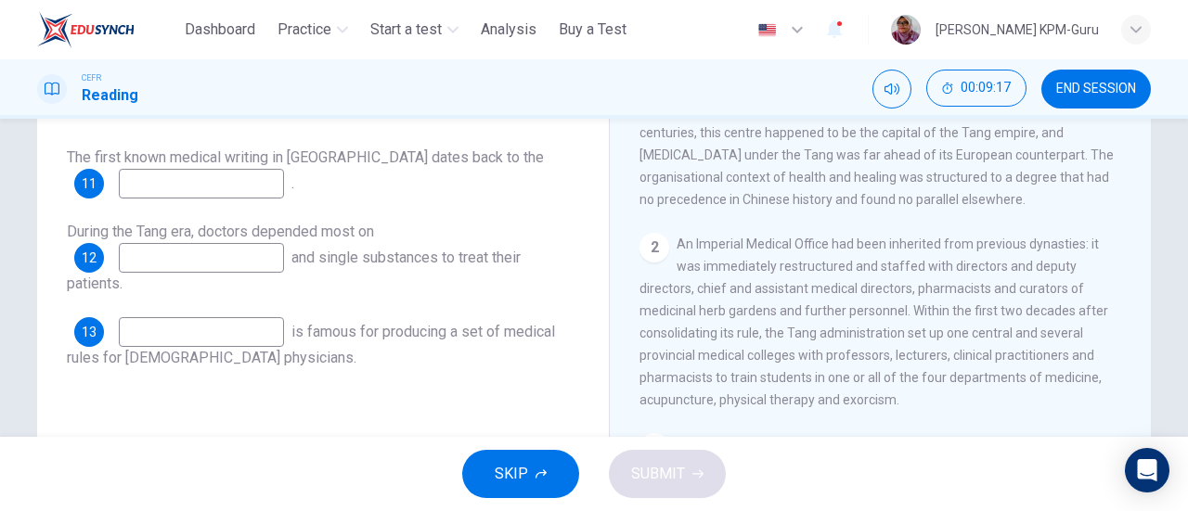
scroll to position [410, 0]
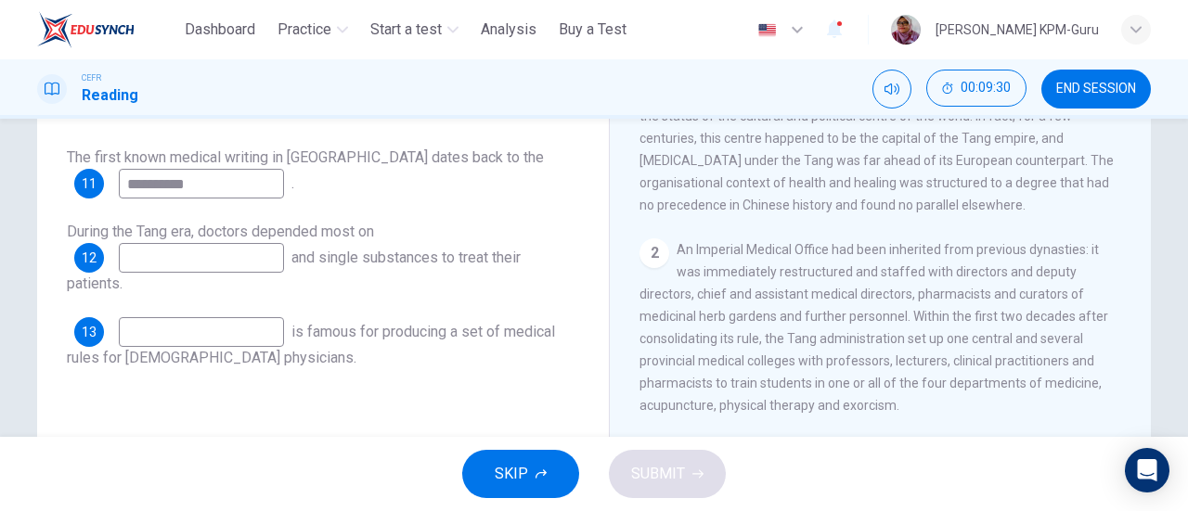
type input "**********"
click at [249, 237] on span "During the Tang era, doctors depended most on" at bounding box center [220, 232] width 307 height 18
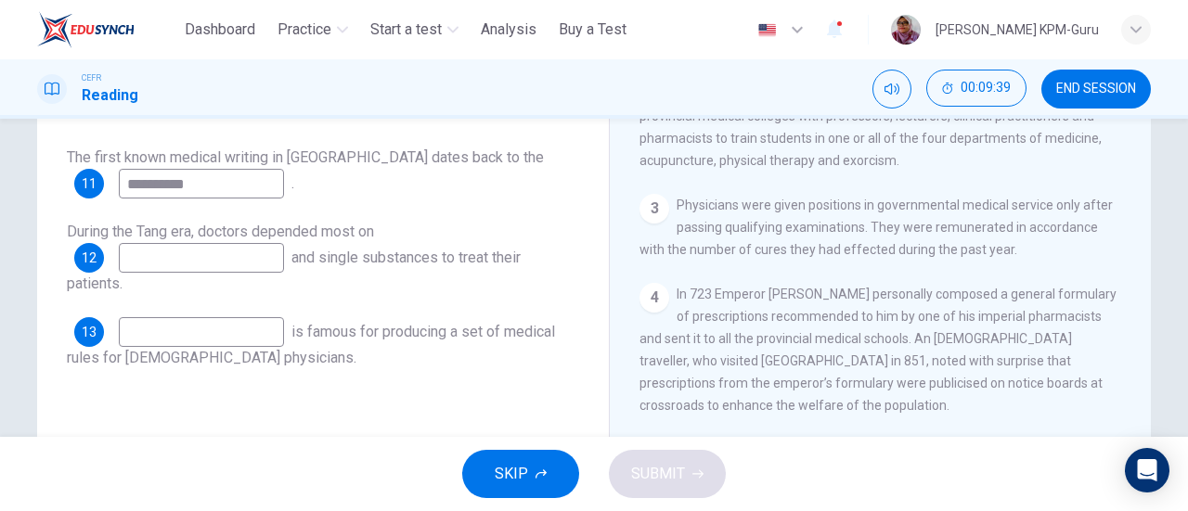
scroll to position [658, 0]
click at [248, 253] on input at bounding box center [201, 258] width 165 height 30
type input "********"
click at [229, 319] on input at bounding box center [201, 332] width 165 height 30
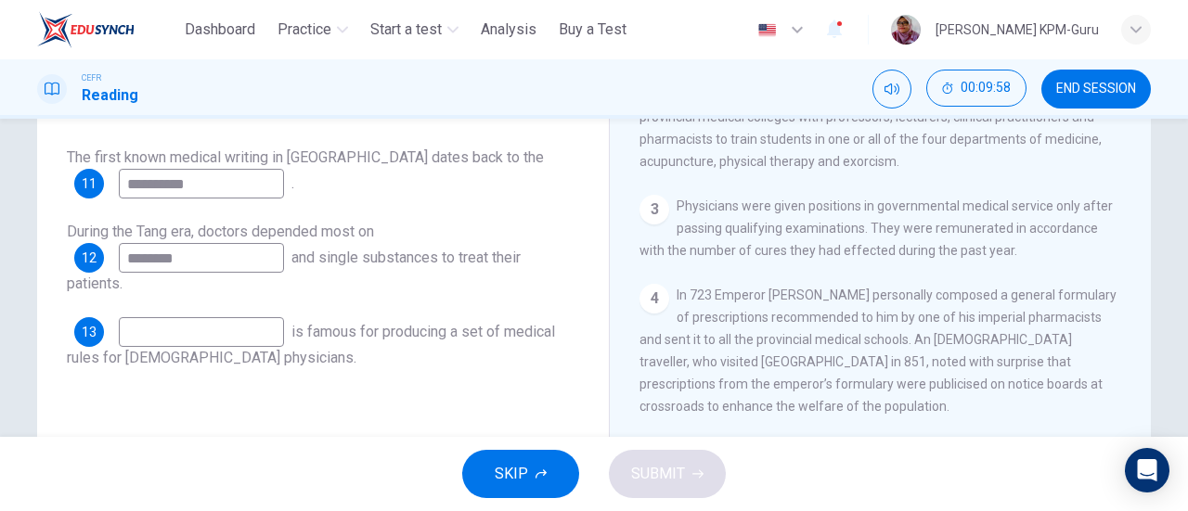
click at [210, 324] on input at bounding box center [201, 332] width 165 height 30
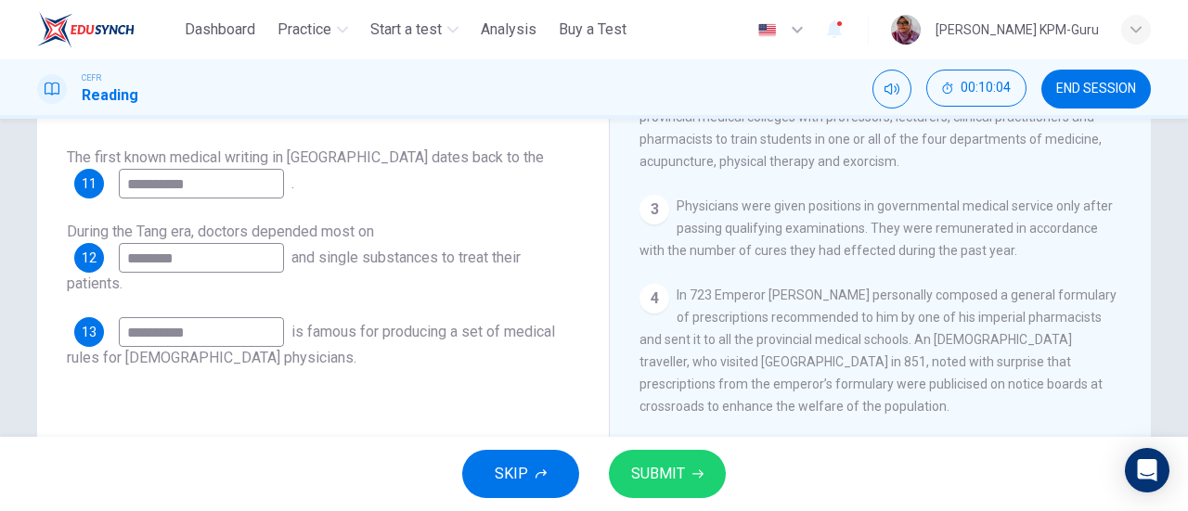
type input "**********"
click at [695, 458] on button "SUBMIT" at bounding box center [667, 474] width 117 height 48
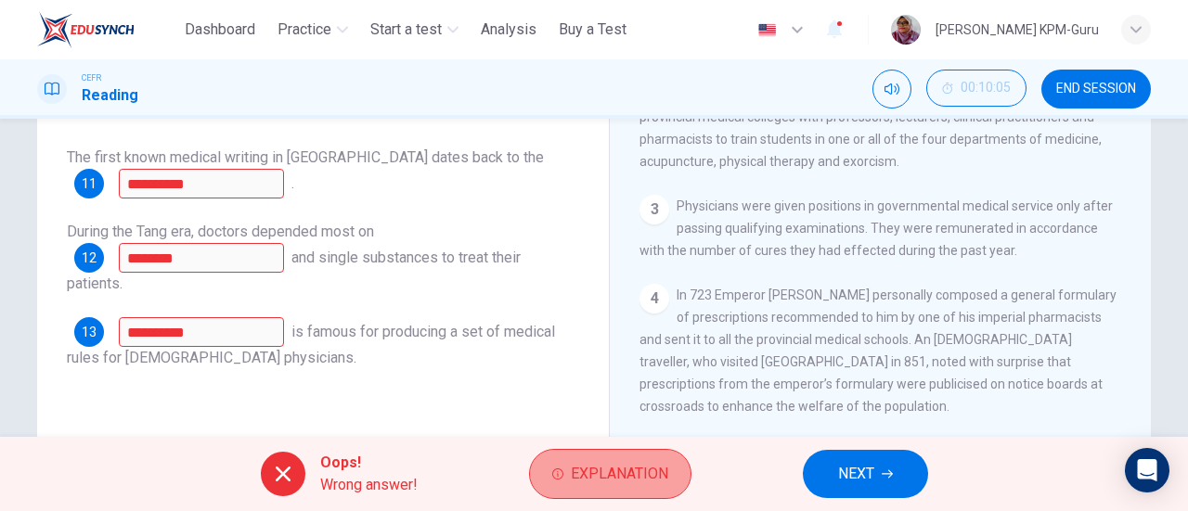
click at [616, 485] on span "Explanation" at bounding box center [619, 474] width 97 height 26
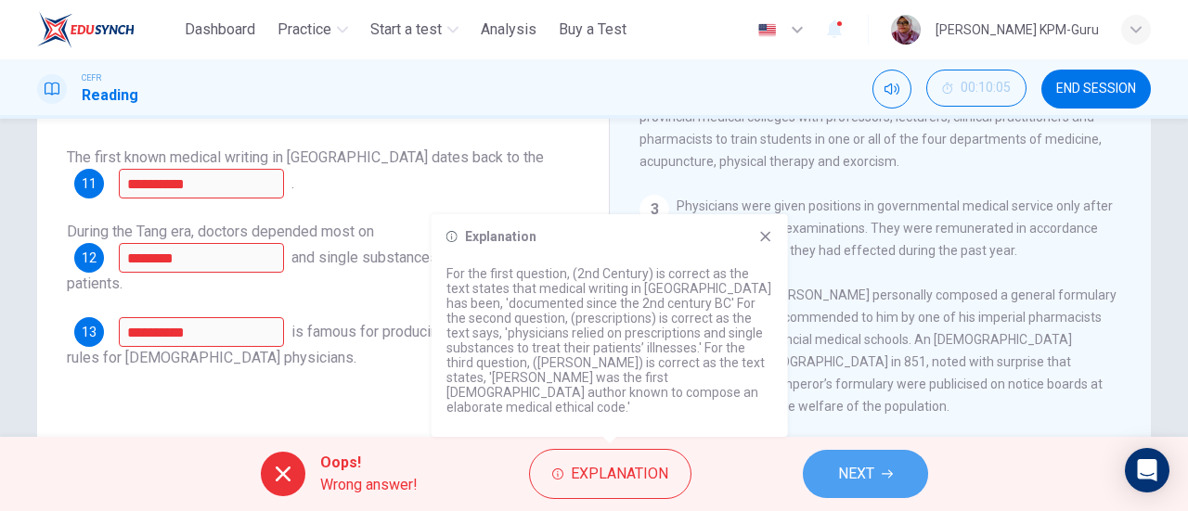
click at [816, 469] on button "NEXT" at bounding box center [865, 474] width 125 height 48
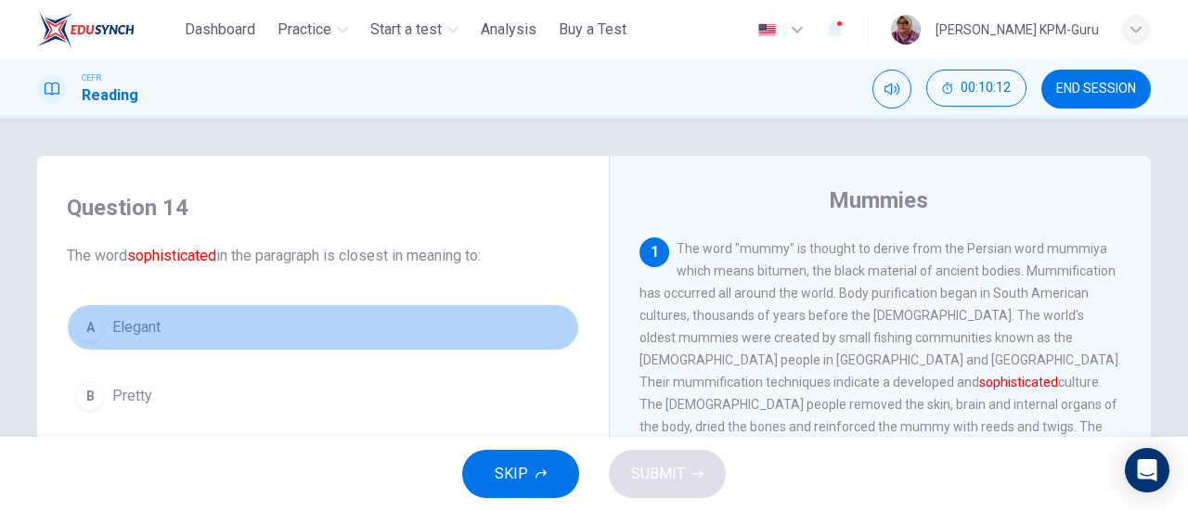
click at [96, 330] on div "A" at bounding box center [90, 328] width 30 height 30
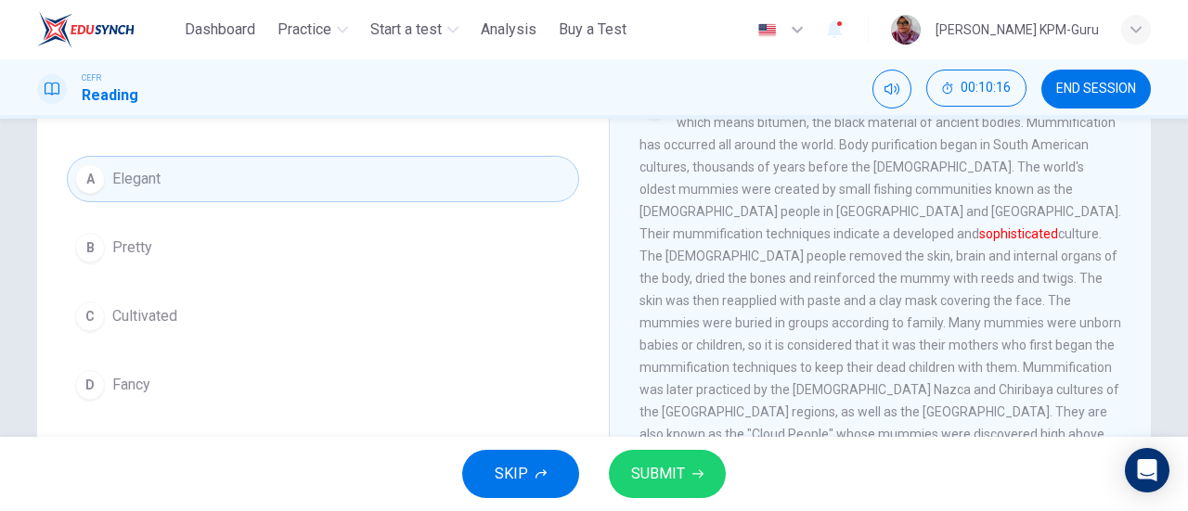
scroll to position [154, 0]
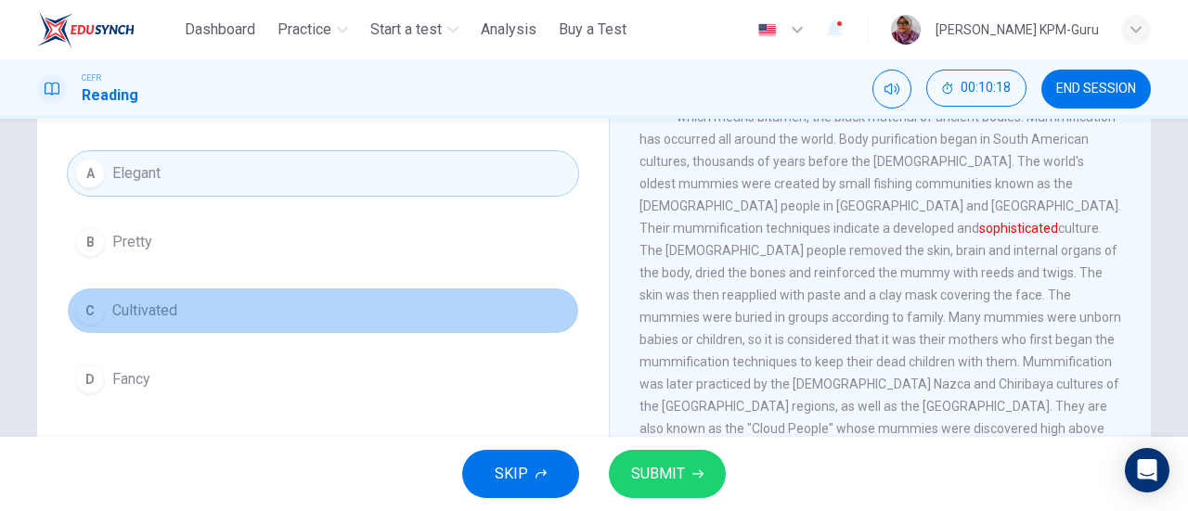
click at [141, 304] on span "Cultivated" at bounding box center [144, 311] width 65 height 22
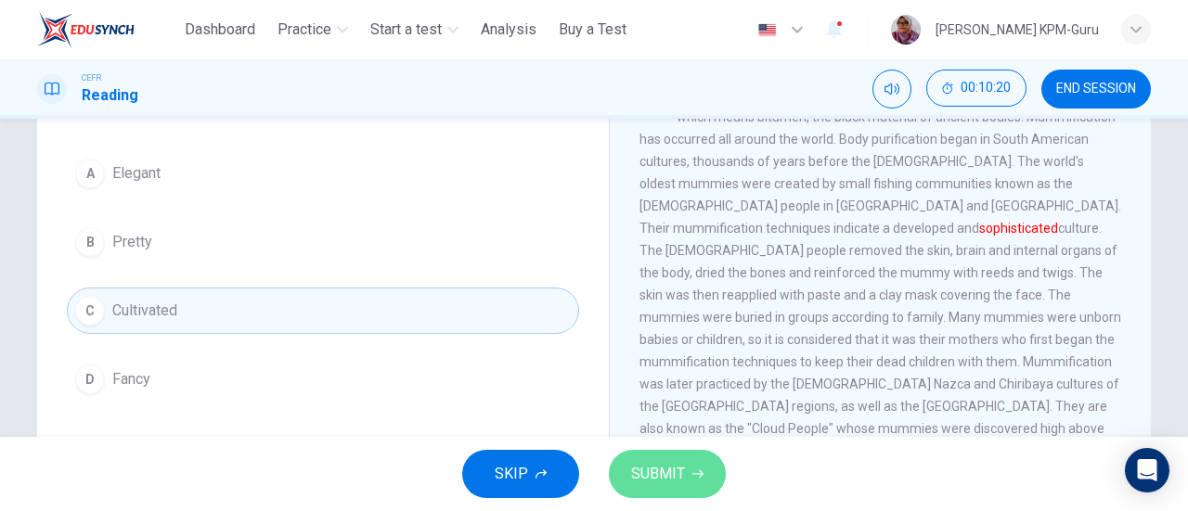
click at [646, 481] on span "SUBMIT" at bounding box center [658, 474] width 54 height 26
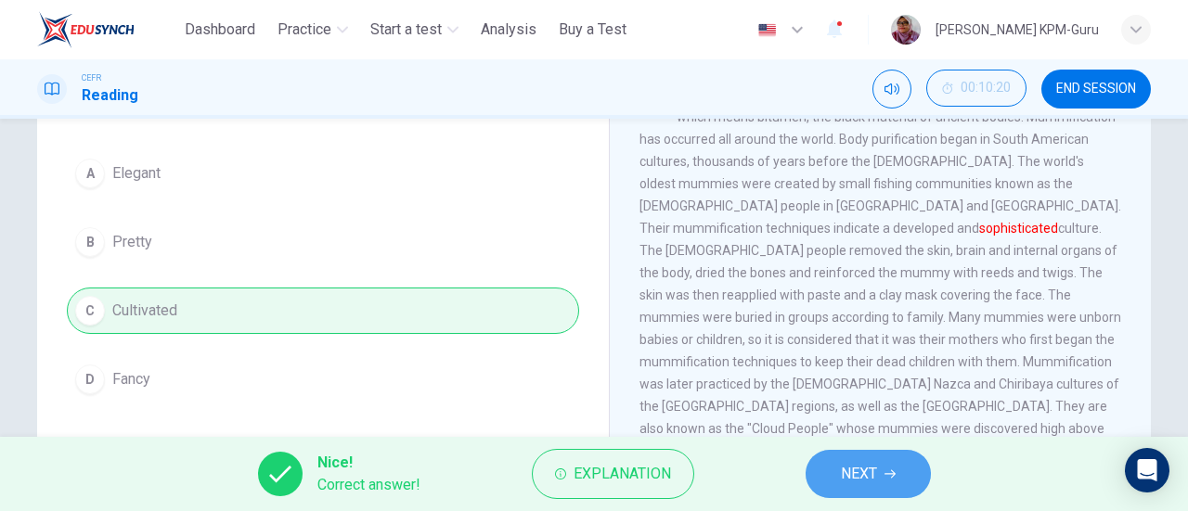
click at [861, 478] on span "NEXT" at bounding box center [859, 474] width 36 height 26
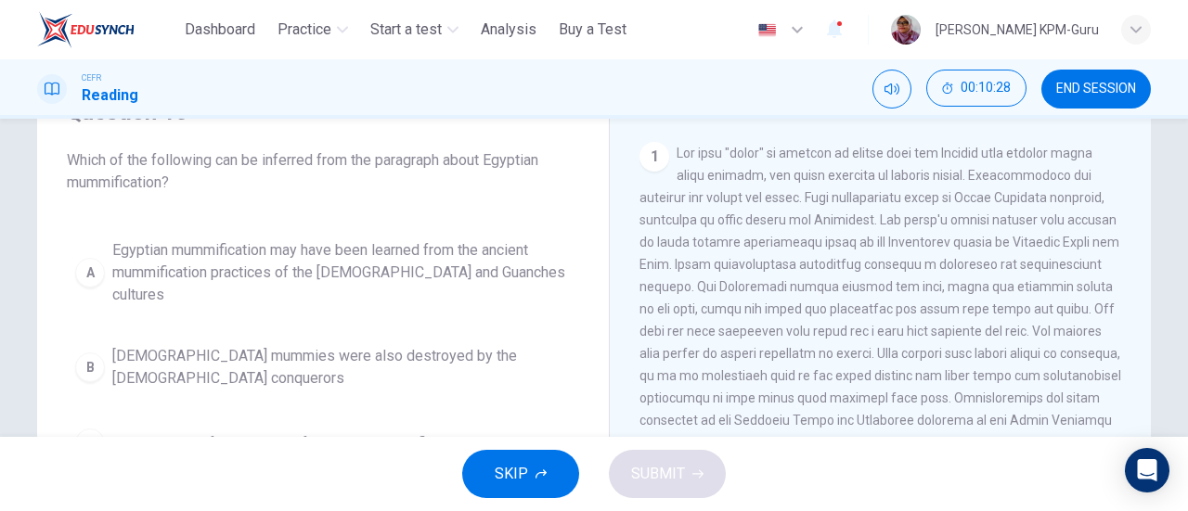
scroll to position [98, 0]
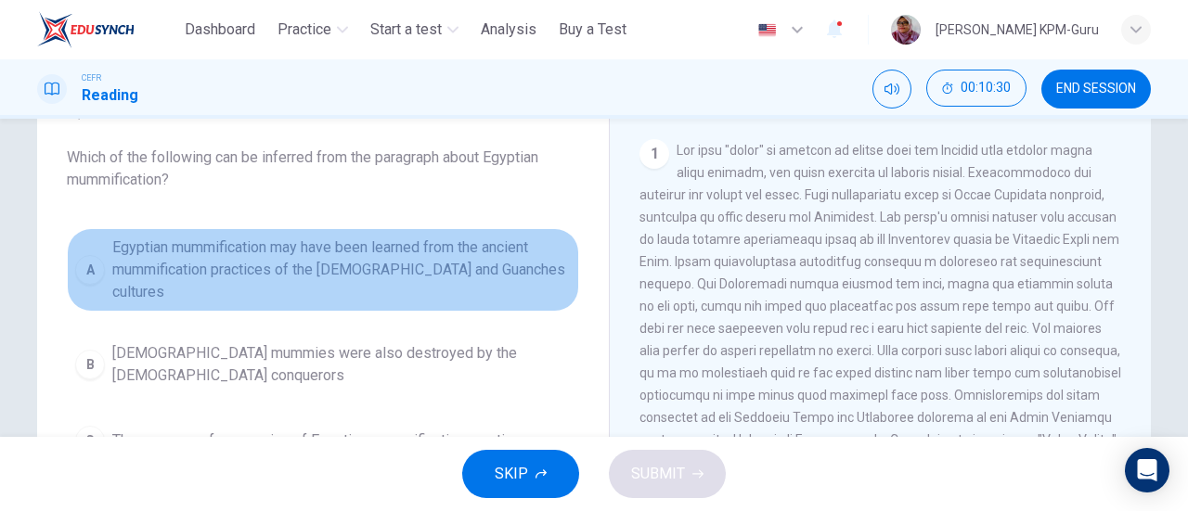
click at [358, 261] on span "Egyptian mummification may have been learned from the ancient mummification pra…" at bounding box center [341, 270] width 459 height 67
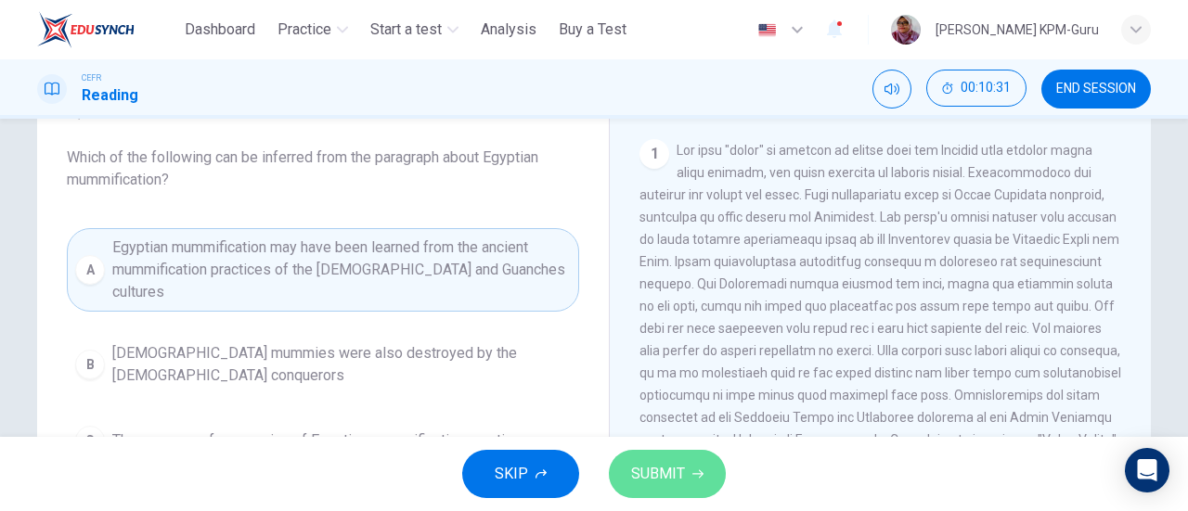
click at [634, 469] on span "SUBMIT" at bounding box center [658, 474] width 54 height 26
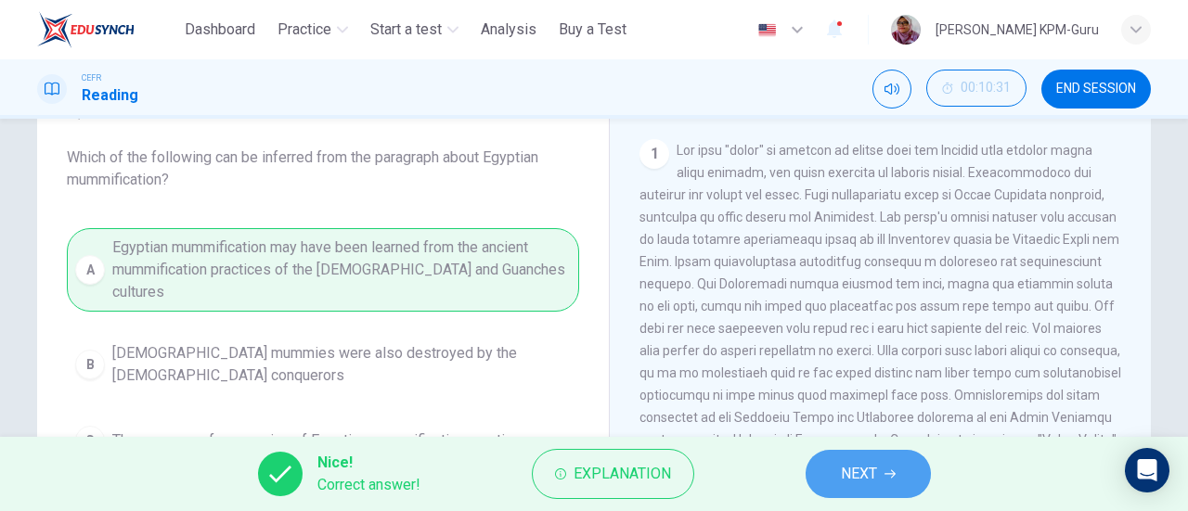
click at [899, 464] on button "NEXT" at bounding box center [868, 474] width 125 height 48
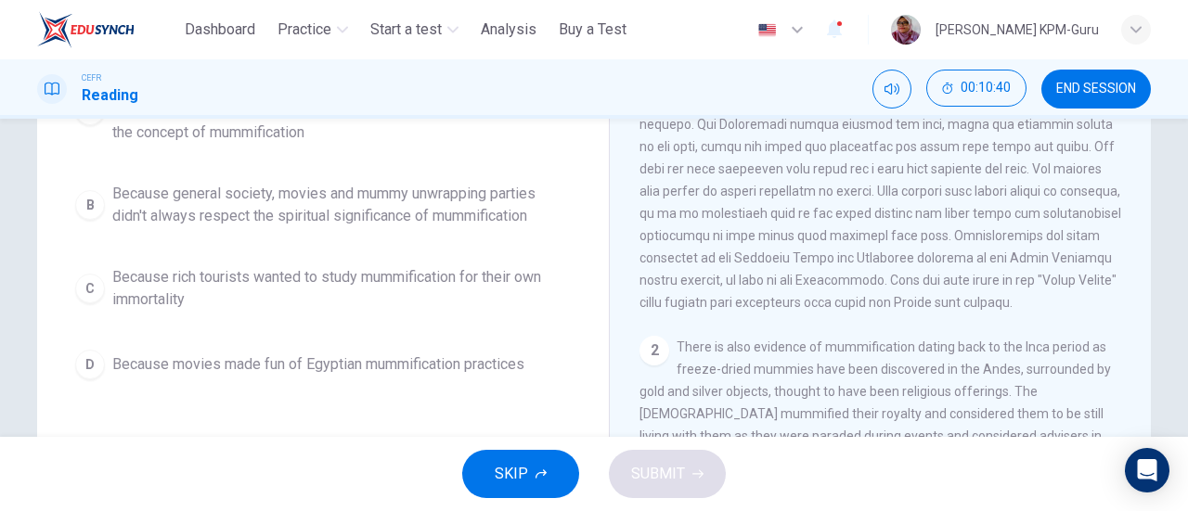
scroll to position [260, 0]
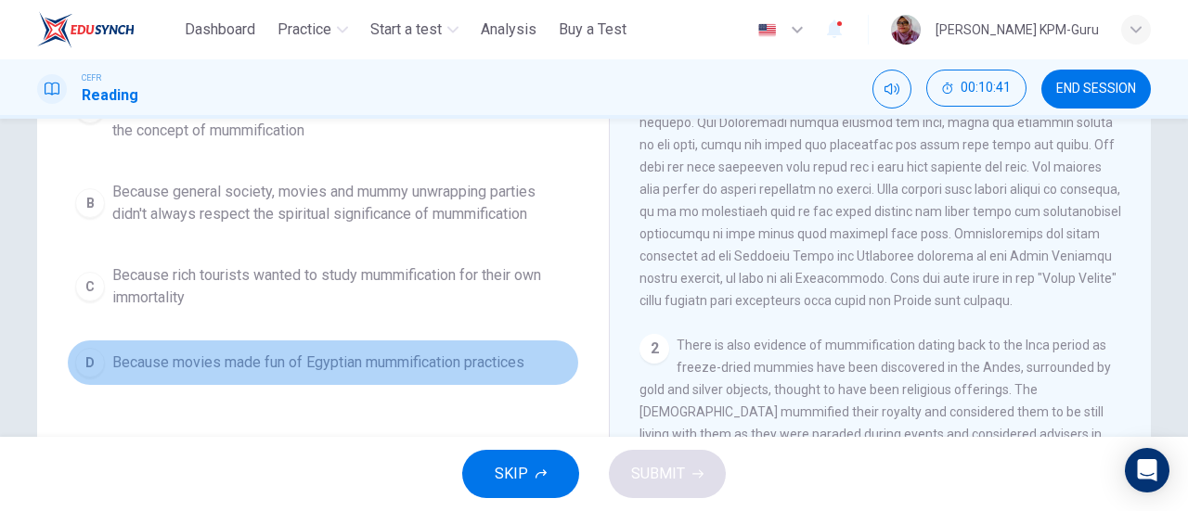
click at [447, 350] on button "D Because movies made fun of Egyptian mummification practices" at bounding box center [323, 363] width 512 height 46
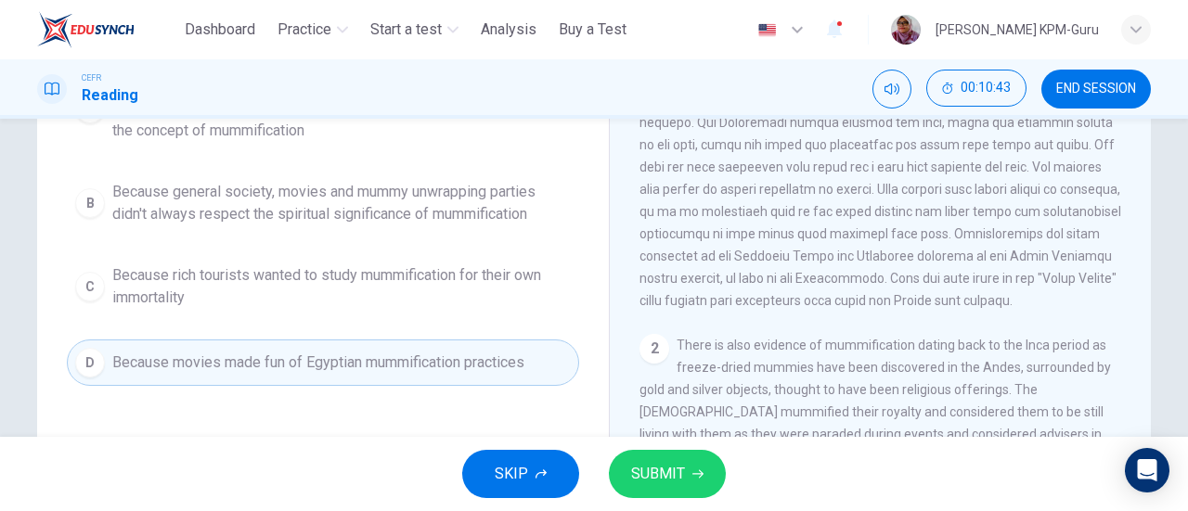
click at [641, 464] on span "SUBMIT" at bounding box center [658, 474] width 54 height 26
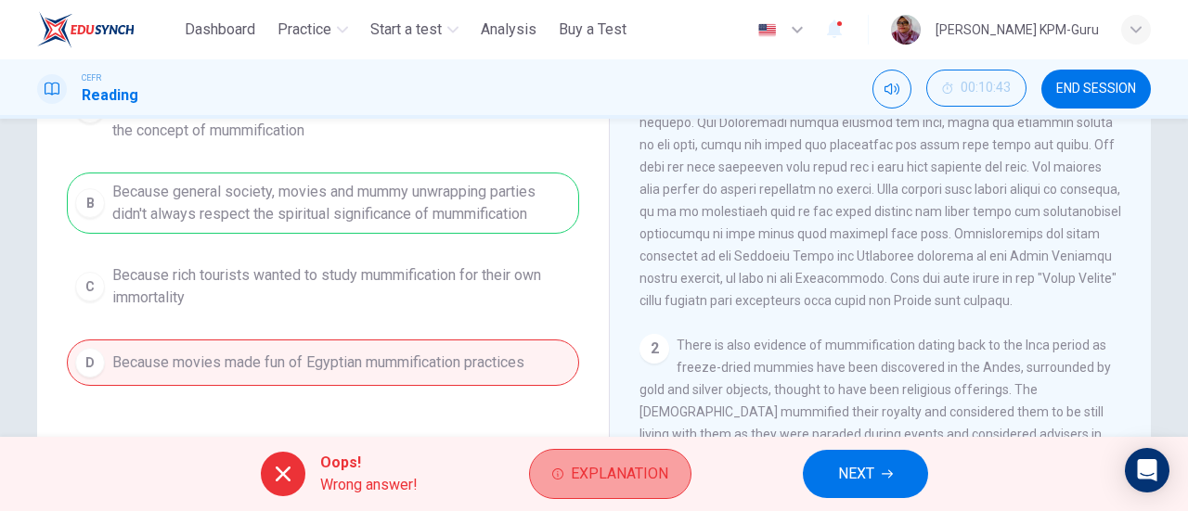
click at [646, 467] on span "Explanation" at bounding box center [619, 474] width 97 height 26
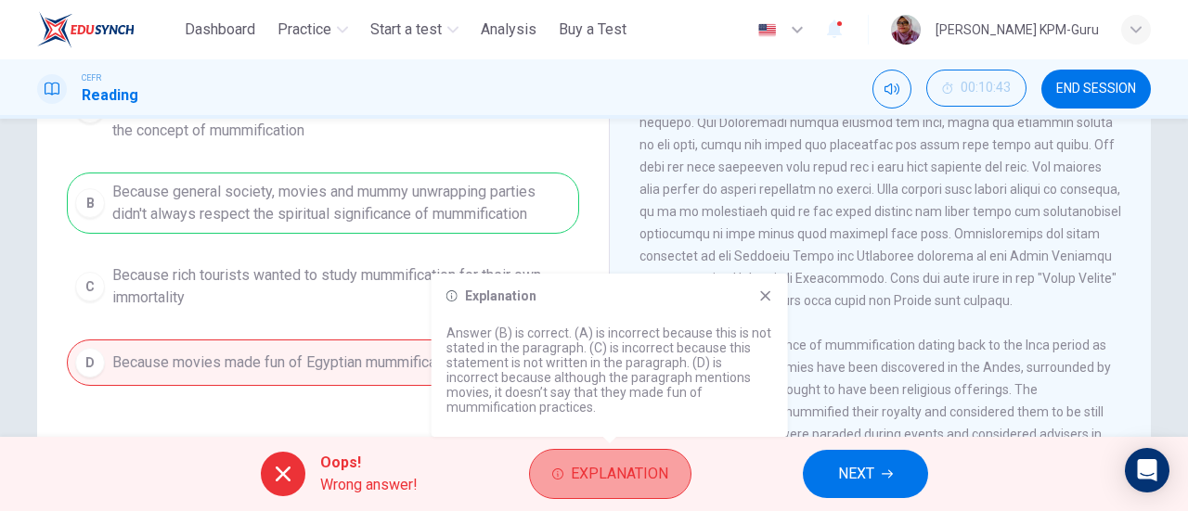
click at [646, 467] on span "Explanation" at bounding box center [619, 474] width 97 height 26
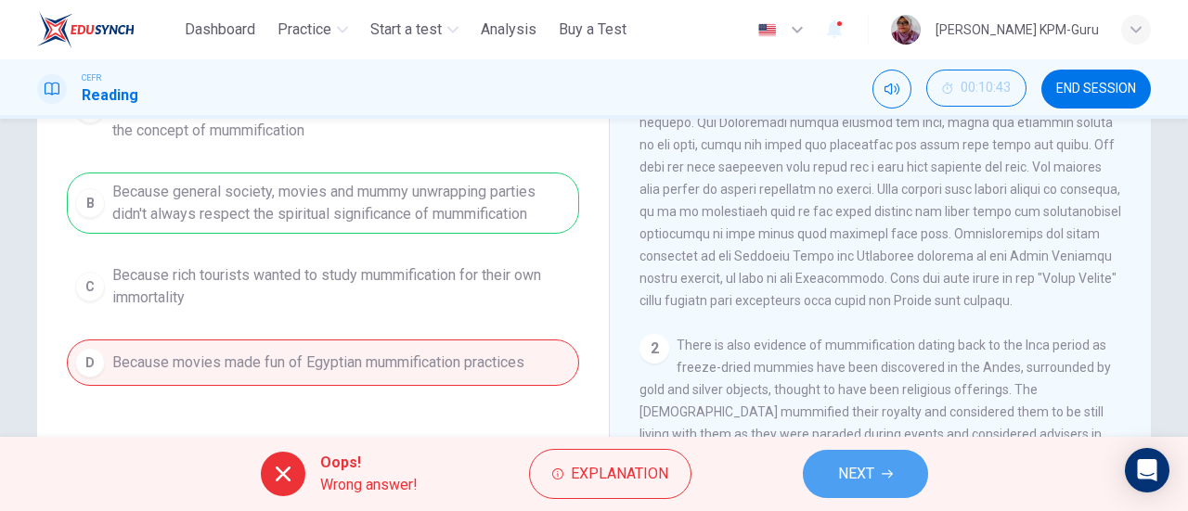
click at [886, 480] on button "NEXT" at bounding box center [865, 474] width 125 height 48
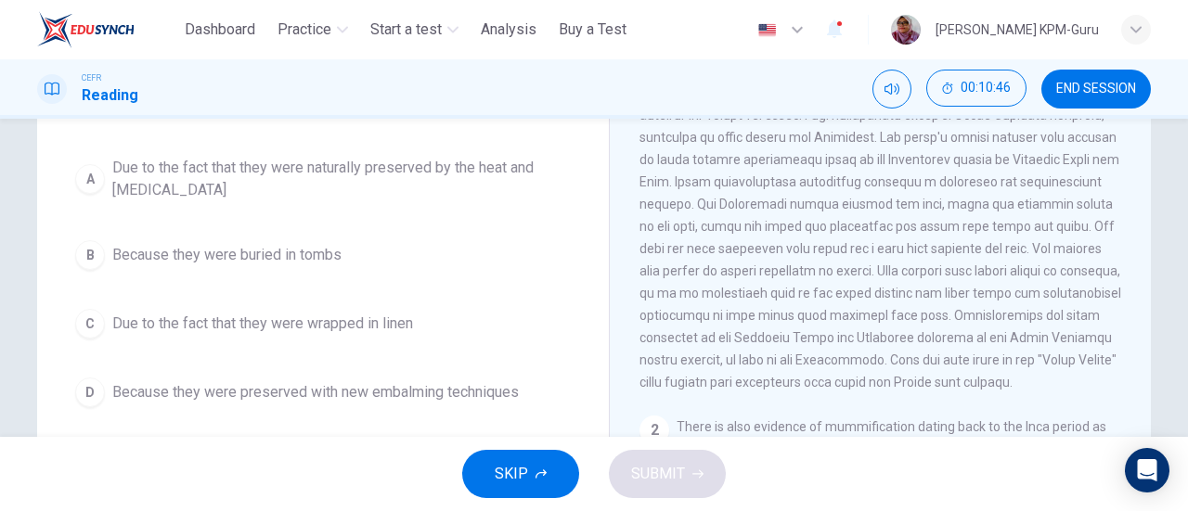
scroll to position [176, 0]
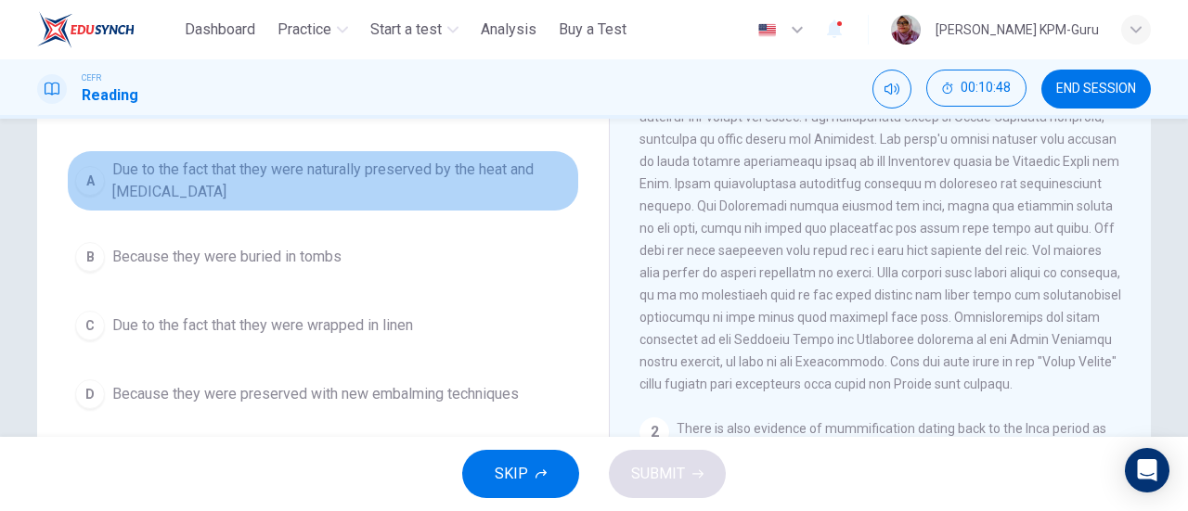
click at [334, 181] on span "Due to the fact that they were naturally preserved by the heat and [MEDICAL_DAT…" at bounding box center [341, 181] width 459 height 45
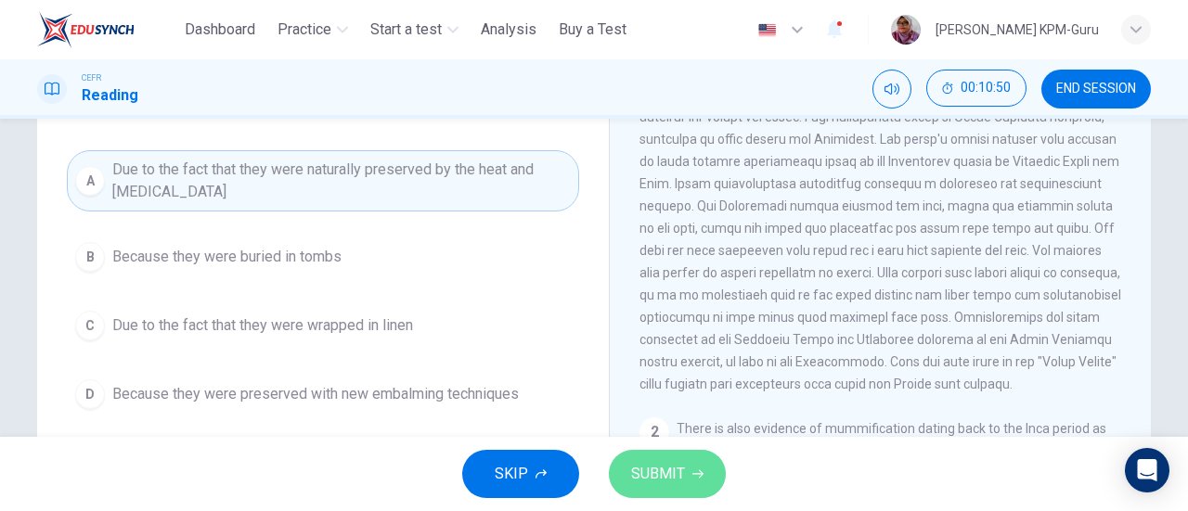
click at [637, 477] on span "SUBMIT" at bounding box center [658, 474] width 54 height 26
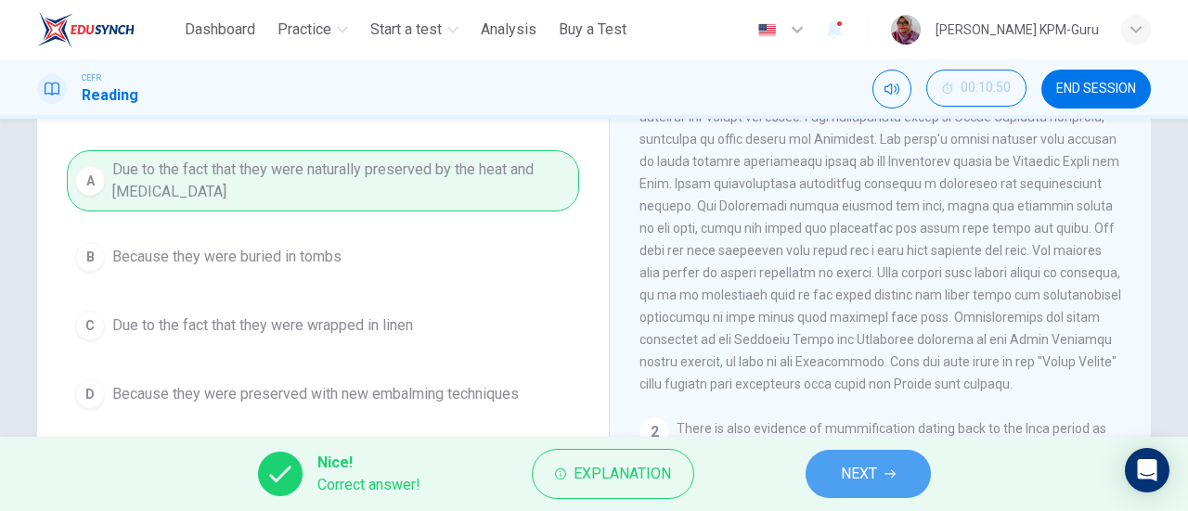
click at [874, 455] on button "NEXT" at bounding box center [868, 474] width 125 height 48
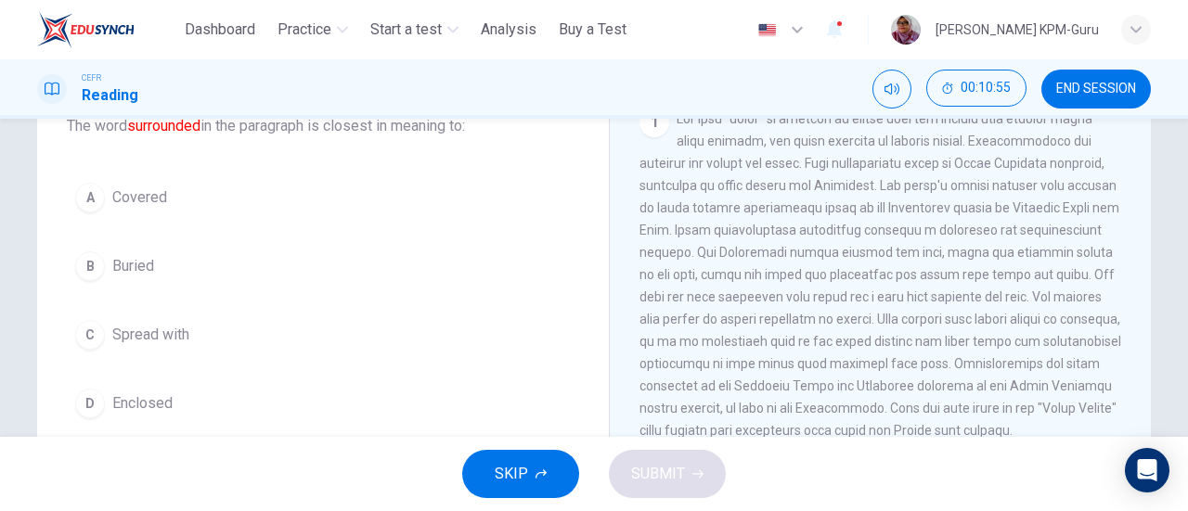
scroll to position [118, 0]
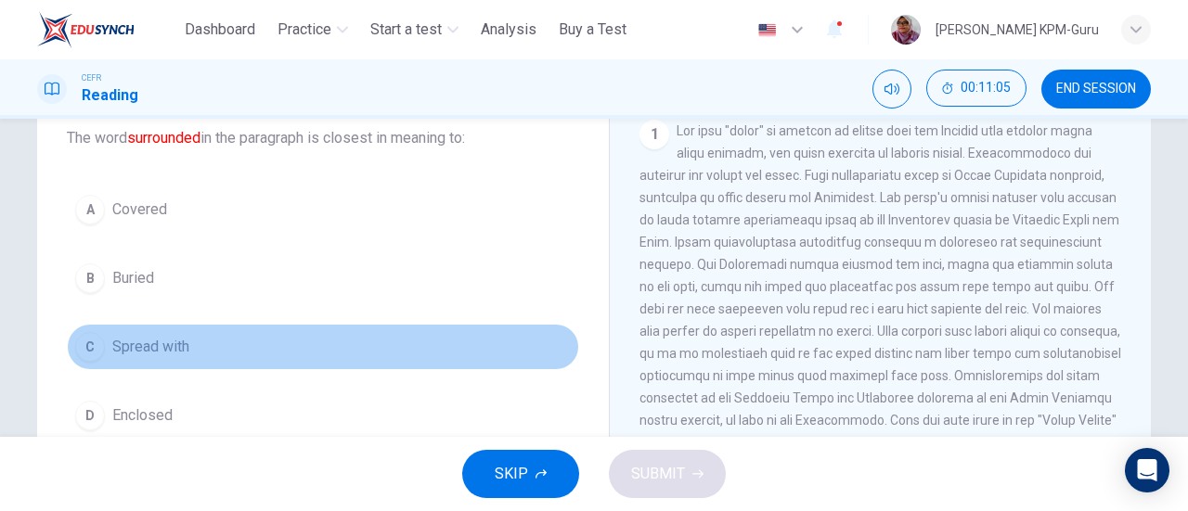
click at [165, 354] on span "Spread with" at bounding box center [150, 347] width 77 height 22
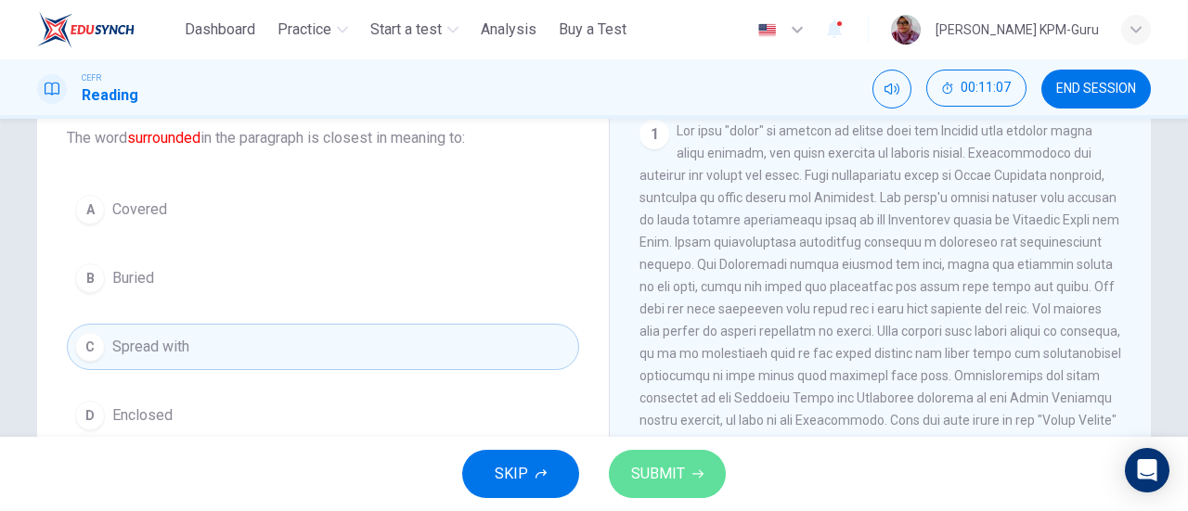
click at [653, 471] on span "SUBMIT" at bounding box center [658, 474] width 54 height 26
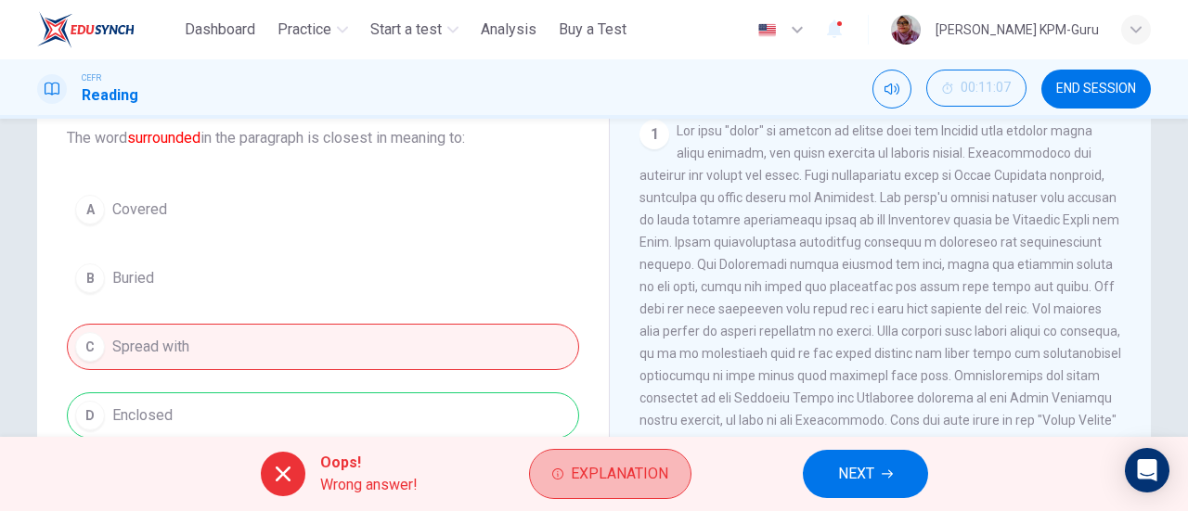
click at [653, 471] on span "Explanation" at bounding box center [619, 474] width 97 height 26
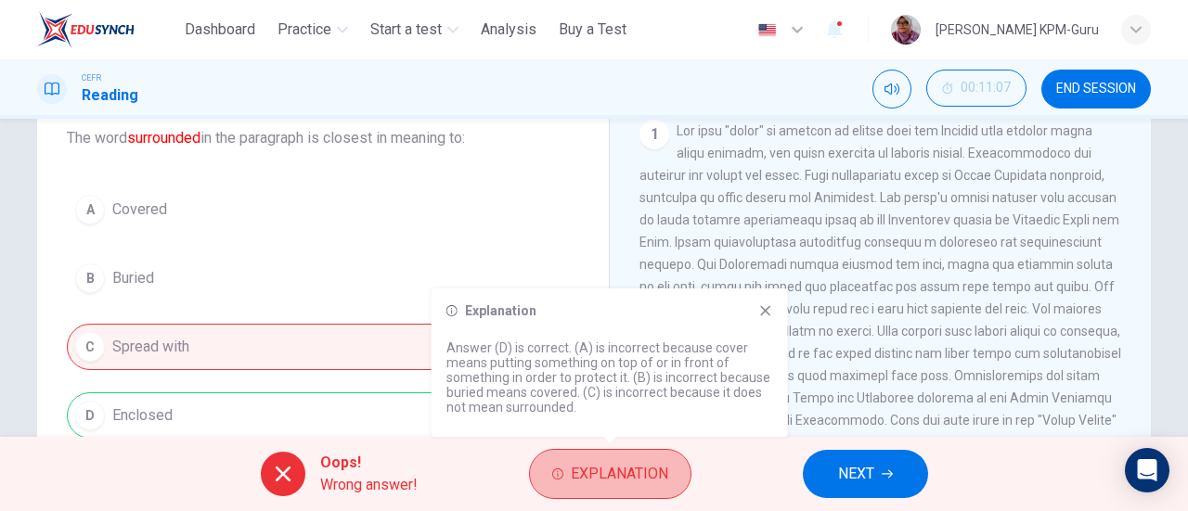
click at [653, 471] on span "Explanation" at bounding box center [619, 474] width 97 height 26
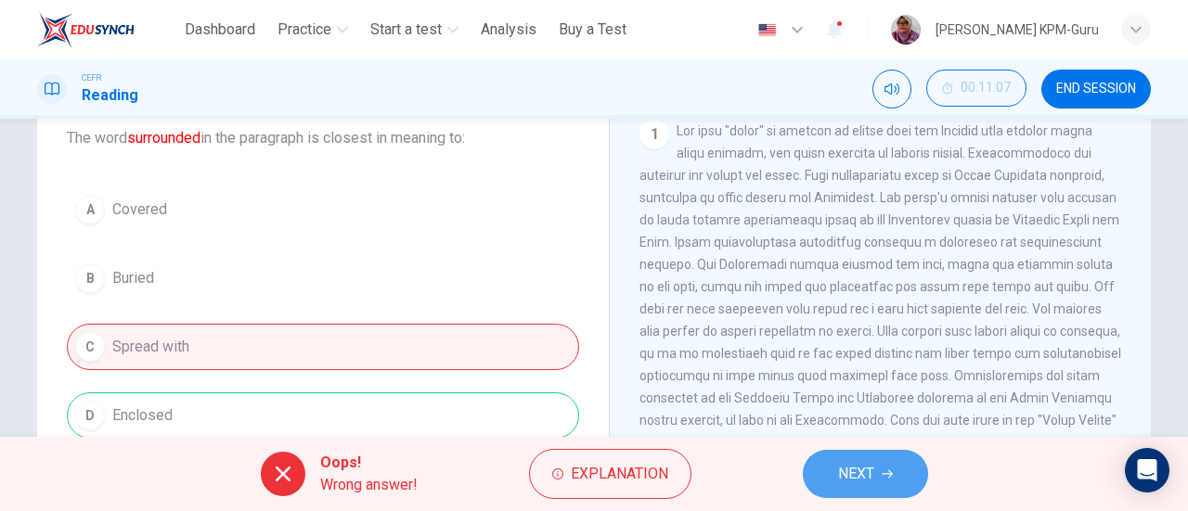
click at [893, 482] on button "NEXT" at bounding box center [865, 474] width 125 height 48
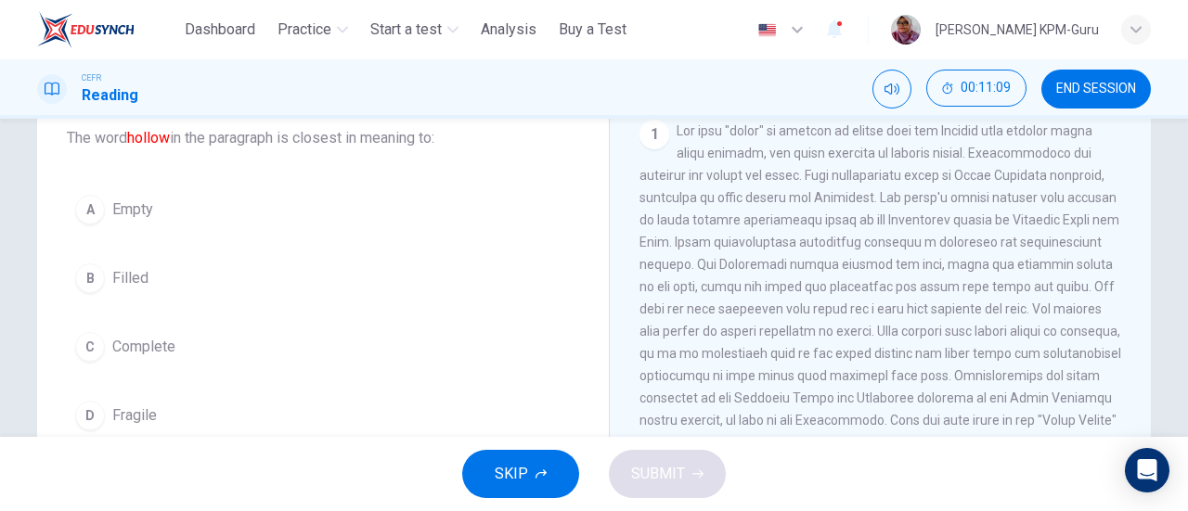
click at [223, 190] on button "A Empty" at bounding box center [323, 210] width 512 height 46
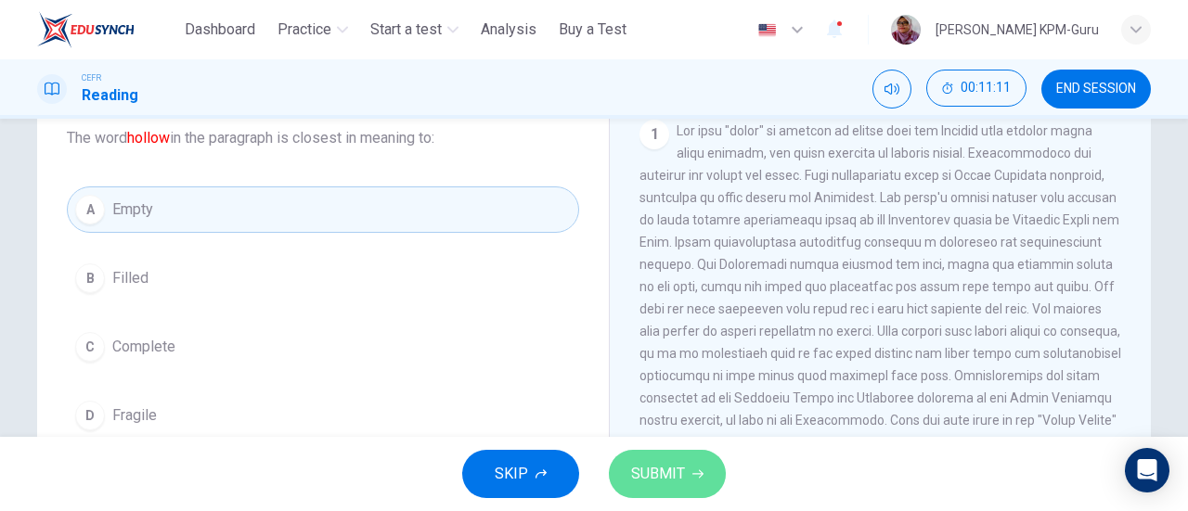
click at [662, 464] on span "SUBMIT" at bounding box center [658, 474] width 54 height 26
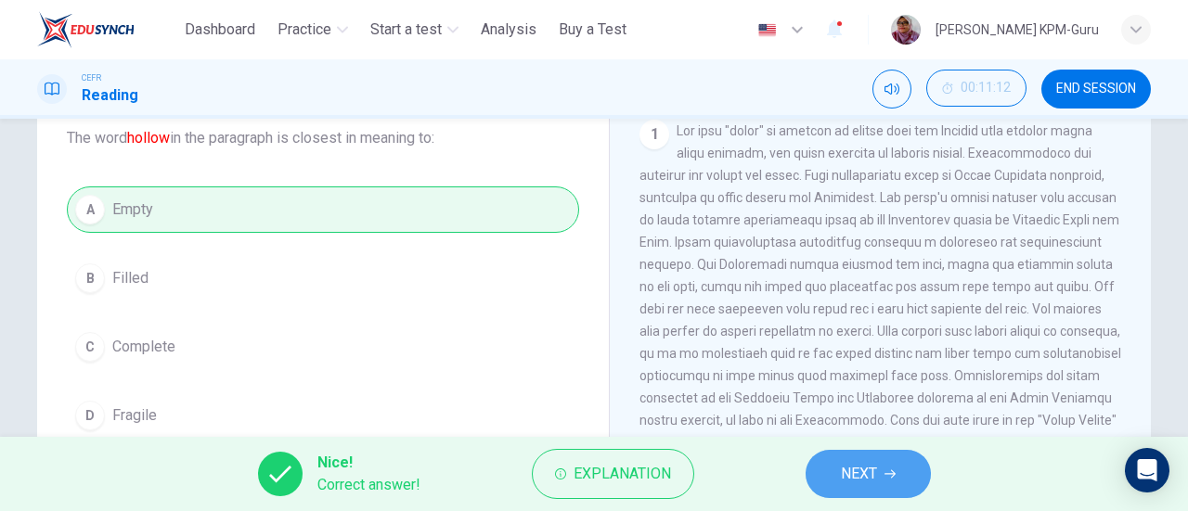
click at [865, 485] on span "NEXT" at bounding box center [859, 474] width 36 height 26
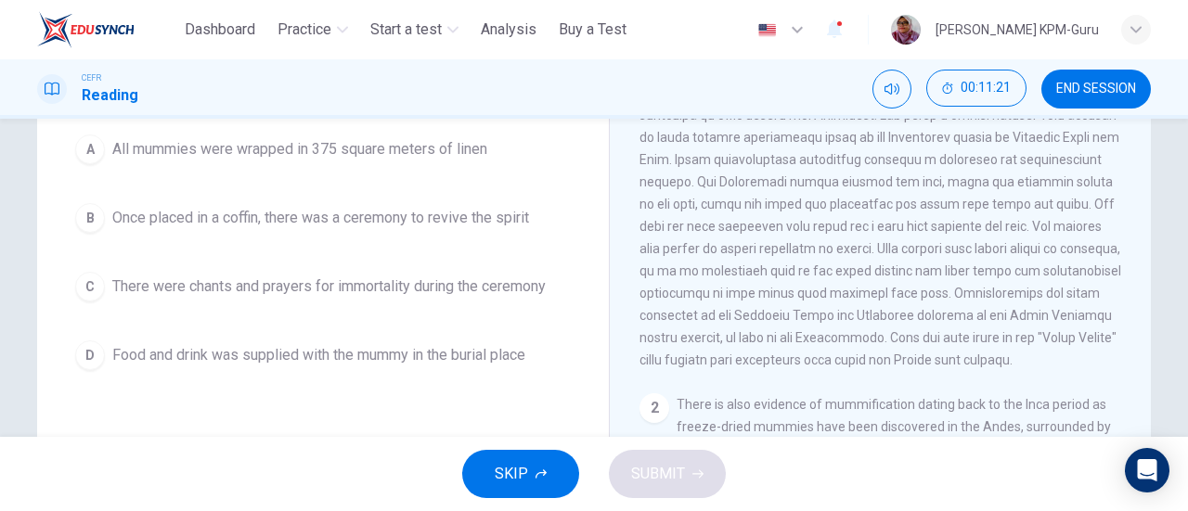
scroll to position [185, 0]
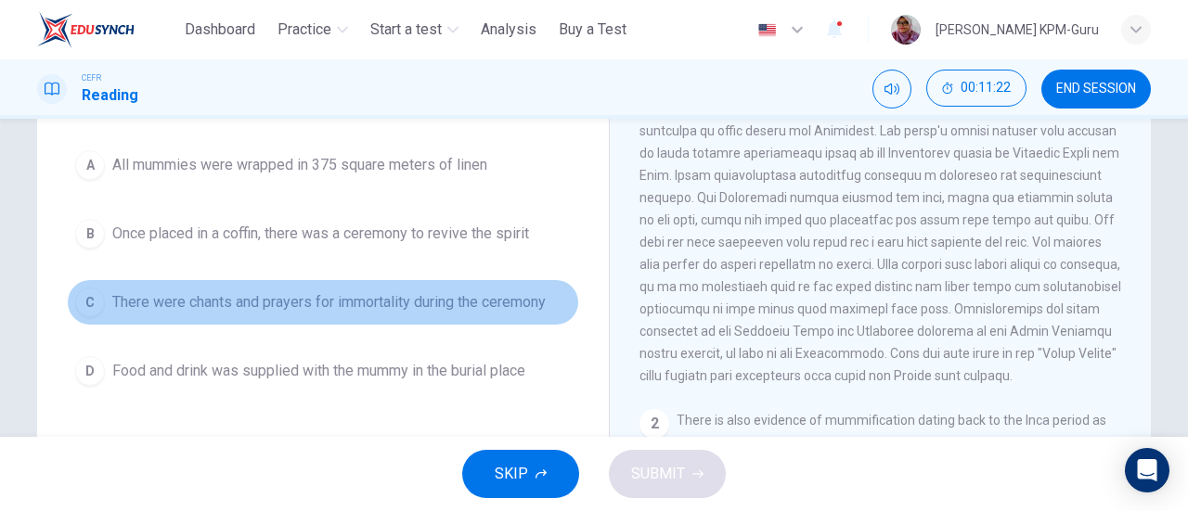
click at [408, 318] on button "C There were chants and prayers for immortality during the ceremony" at bounding box center [323, 302] width 512 height 46
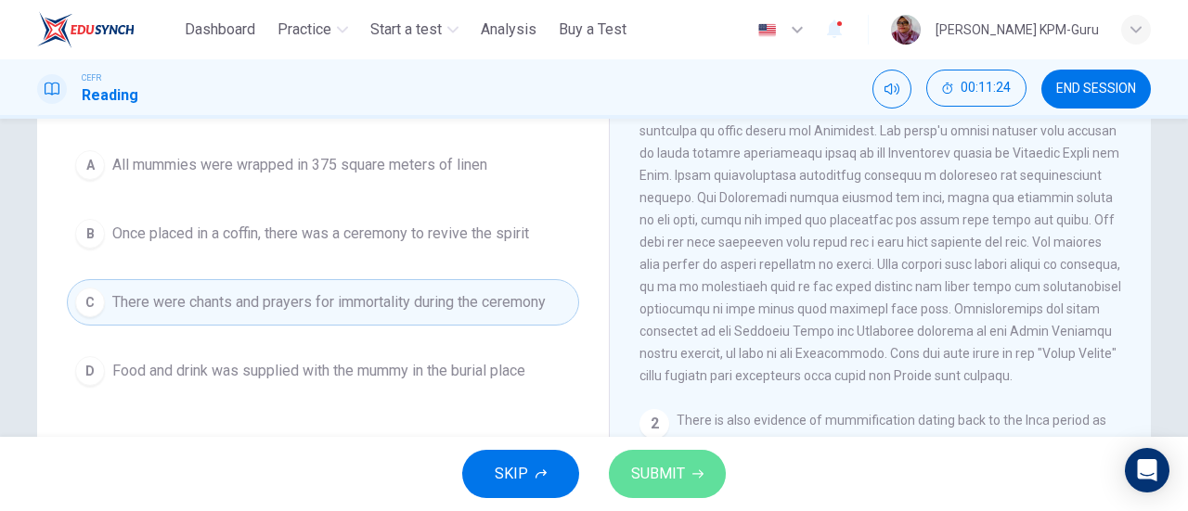
click at [641, 491] on button "SUBMIT" at bounding box center [667, 474] width 117 height 48
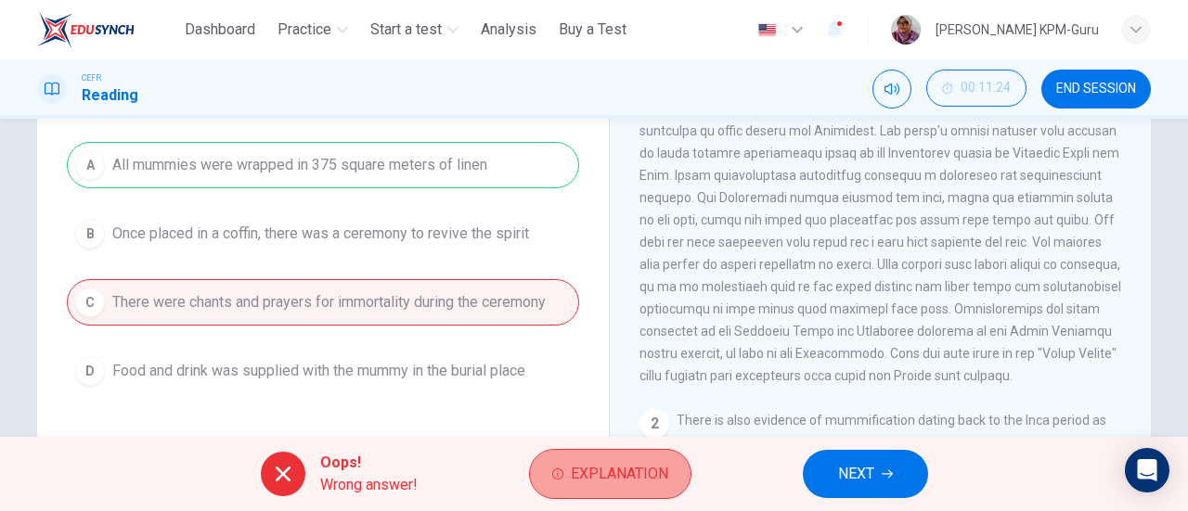
click at [648, 472] on span "Explanation" at bounding box center [619, 474] width 97 height 26
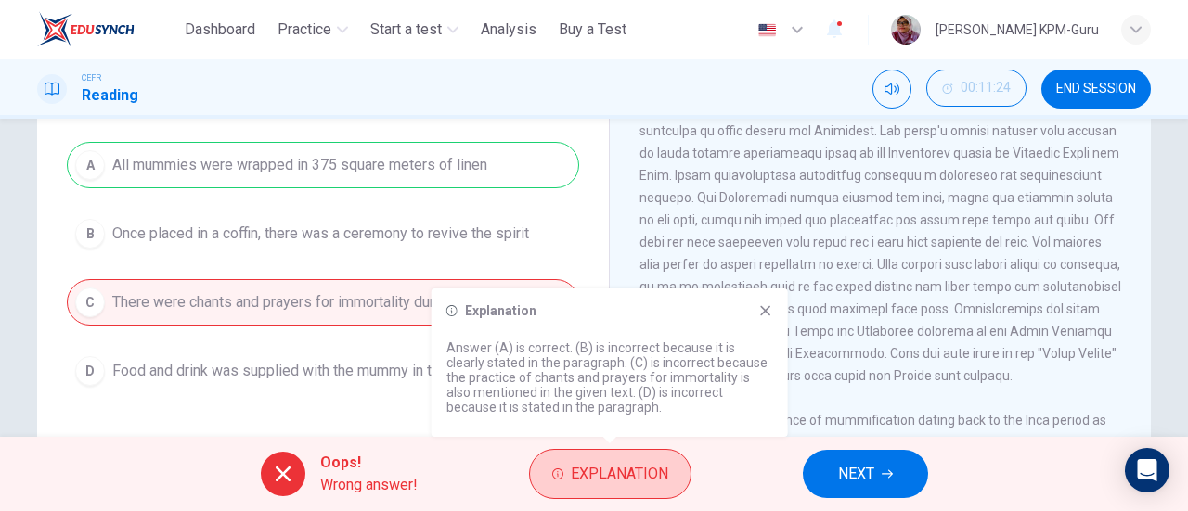
click at [648, 472] on span "Explanation" at bounding box center [619, 474] width 97 height 26
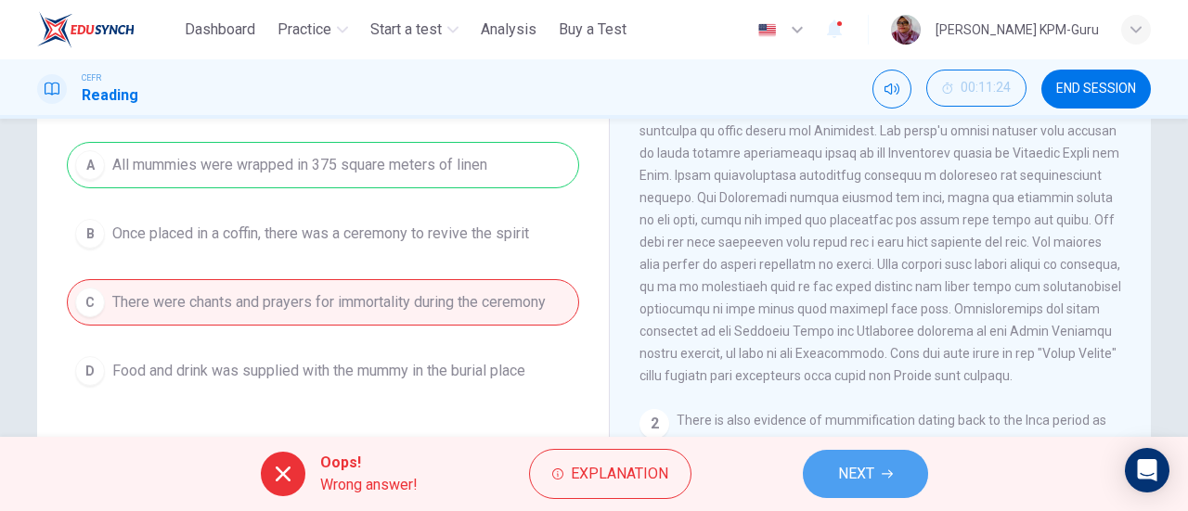
click at [891, 462] on button "NEXT" at bounding box center [865, 474] width 125 height 48
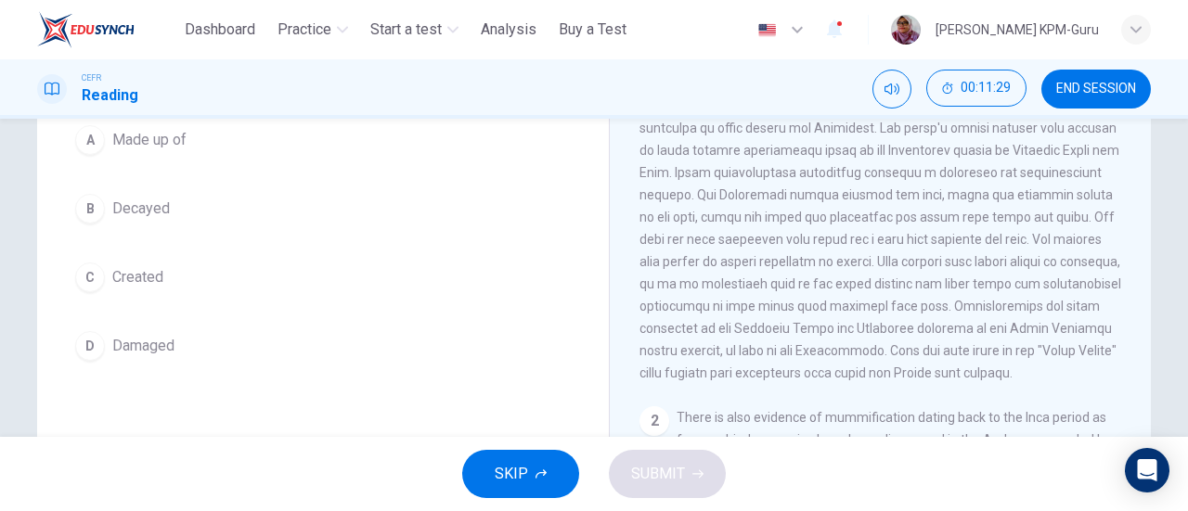
scroll to position [178, 0]
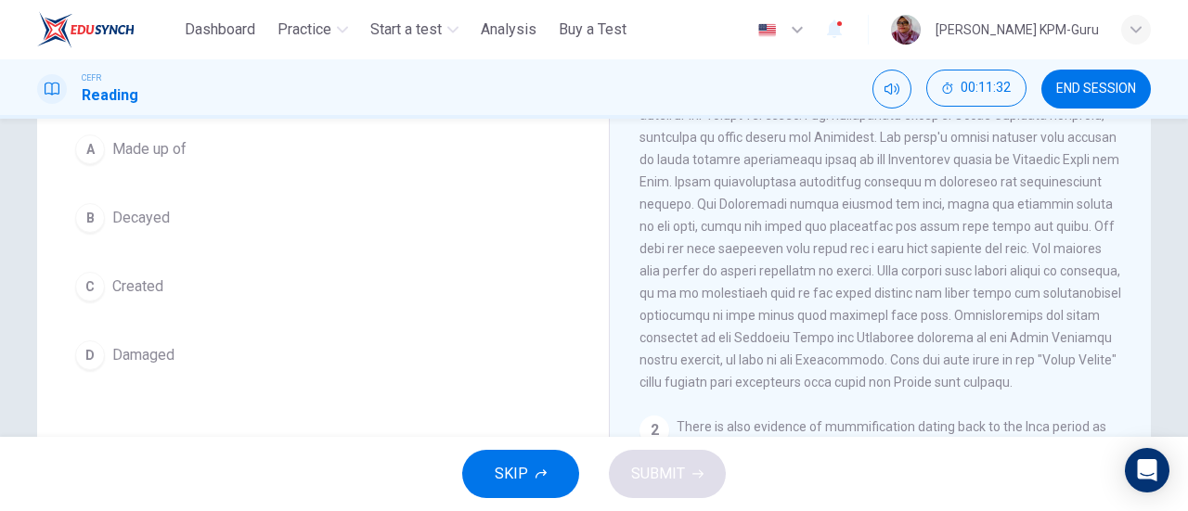
click at [146, 219] on span "Decayed" at bounding box center [141, 218] width 58 height 22
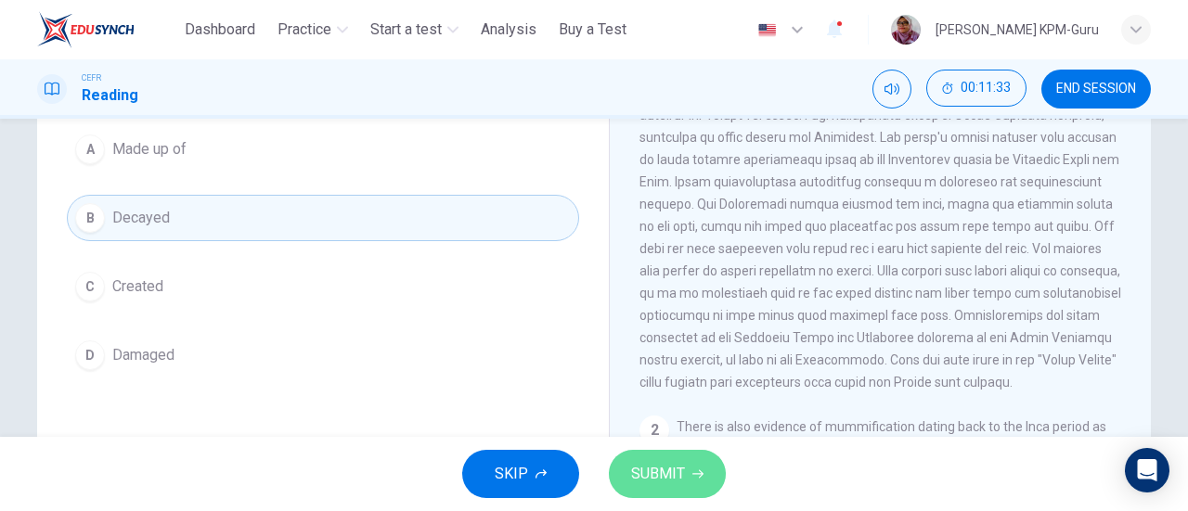
click at [634, 484] on span "SUBMIT" at bounding box center [658, 474] width 54 height 26
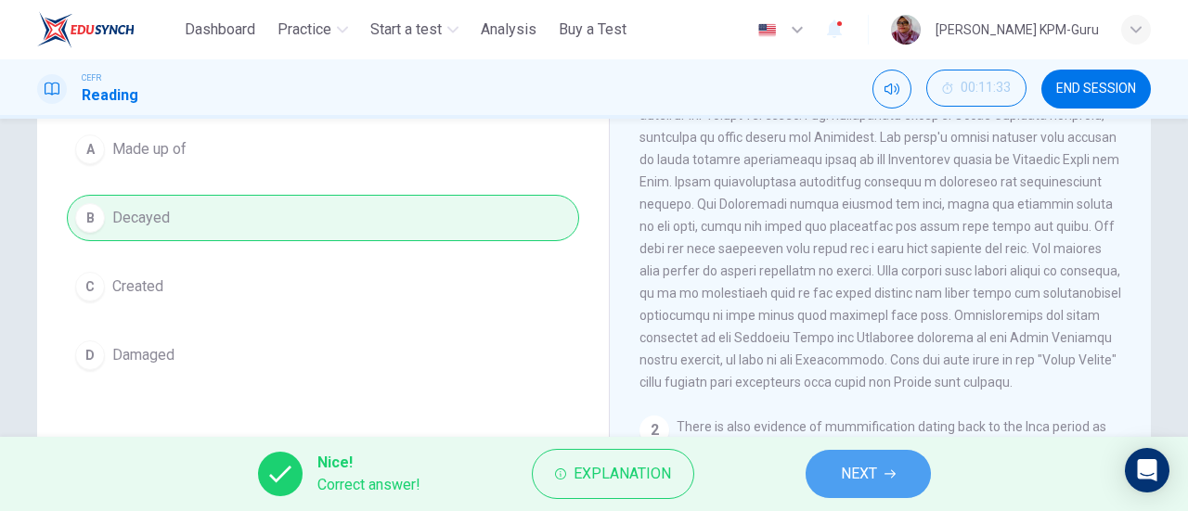
click at [890, 458] on button "NEXT" at bounding box center [868, 474] width 125 height 48
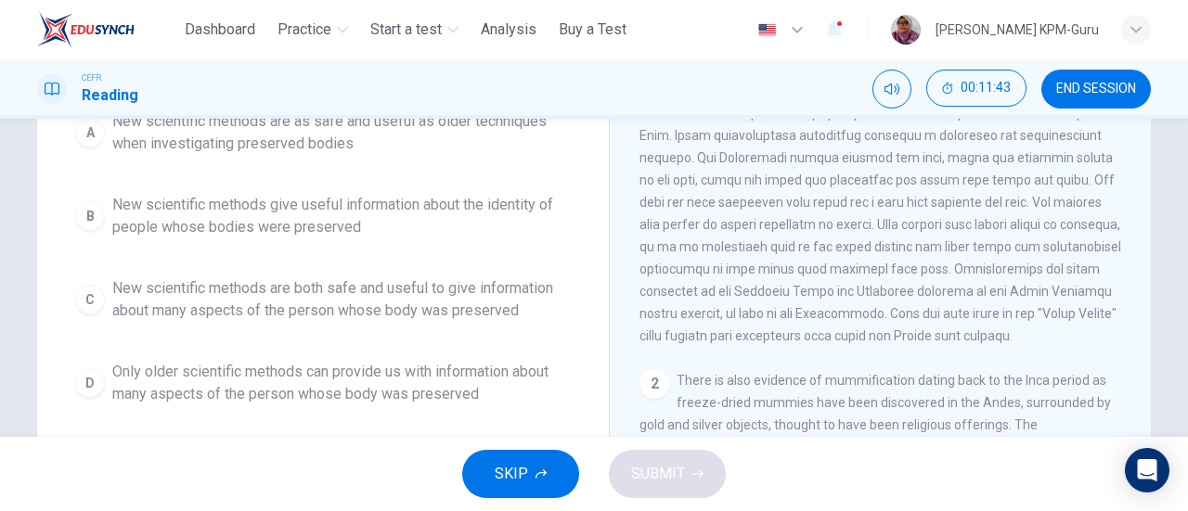
scroll to position [229, 0]
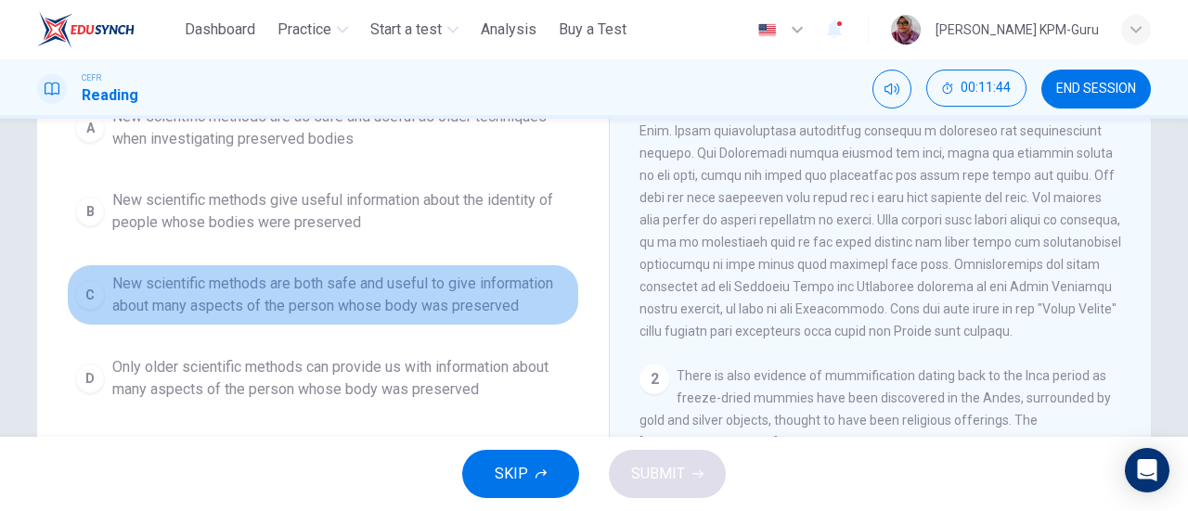
click at [434, 307] on span "New scientific methods are both safe and useful to give information about many …" at bounding box center [341, 295] width 459 height 45
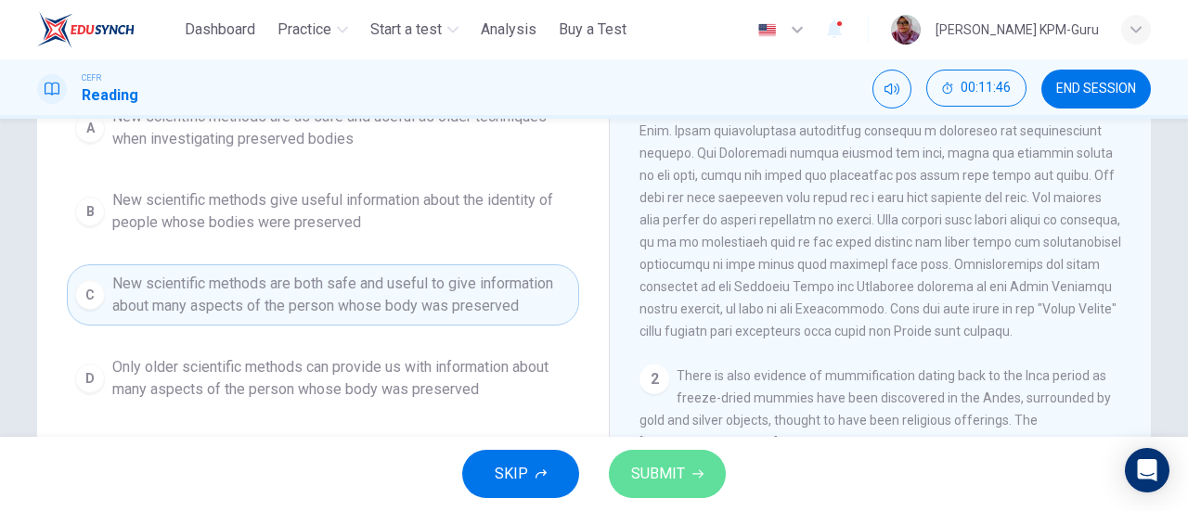
click at [646, 473] on span "SUBMIT" at bounding box center [658, 474] width 54 height 26
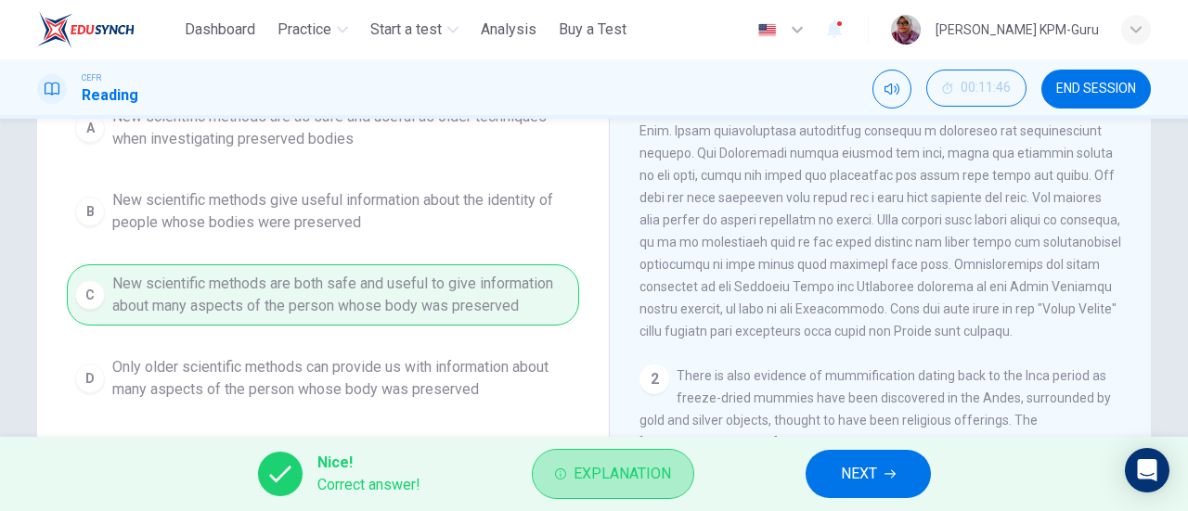
click at [646, 473] on span "Explanation" at bounding box center [622, 474] width 97 height 26
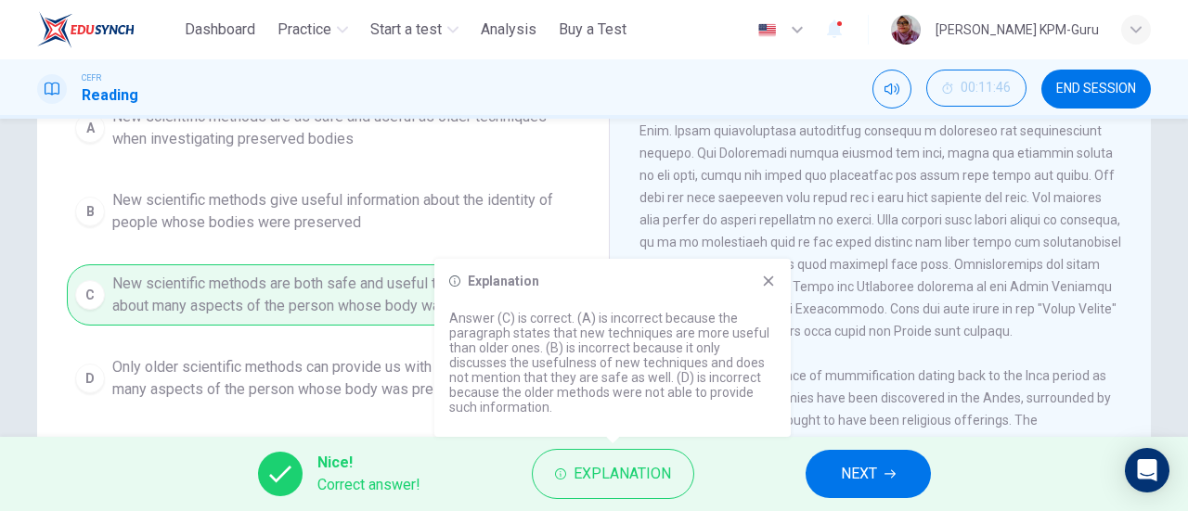
click at [1088, 91] on span "END SESSION" at bounding box center [1096, 89] width 80 height 15
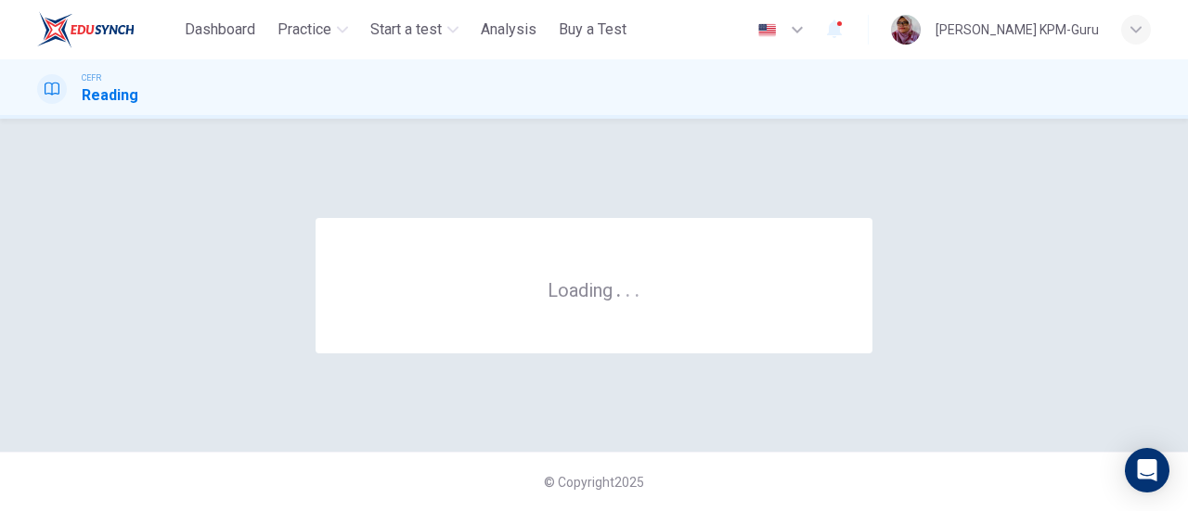
scroll to position [0, 0]
